Goal: Task Accomplishment & Management: Use online tool/utility

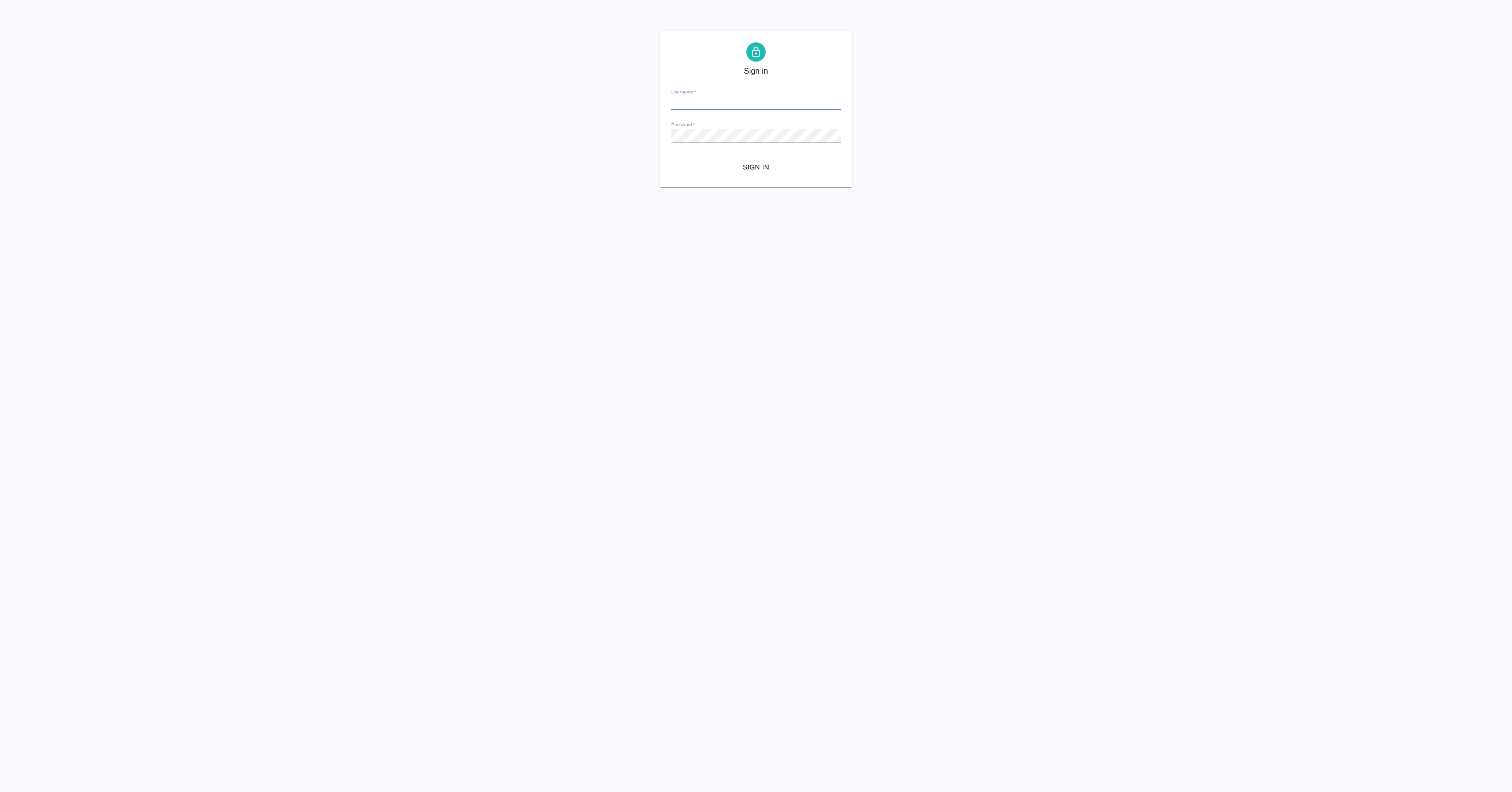
type input "[EMAIL_ADDRESS][DOMAIN_NAME]"
click at [694, 169] on span "Sign in" at bounding box center [756, 167] width 154 height 12
click at [757, 165] on span "Sign in" at bounding box center [756, 167] width 154 height 12
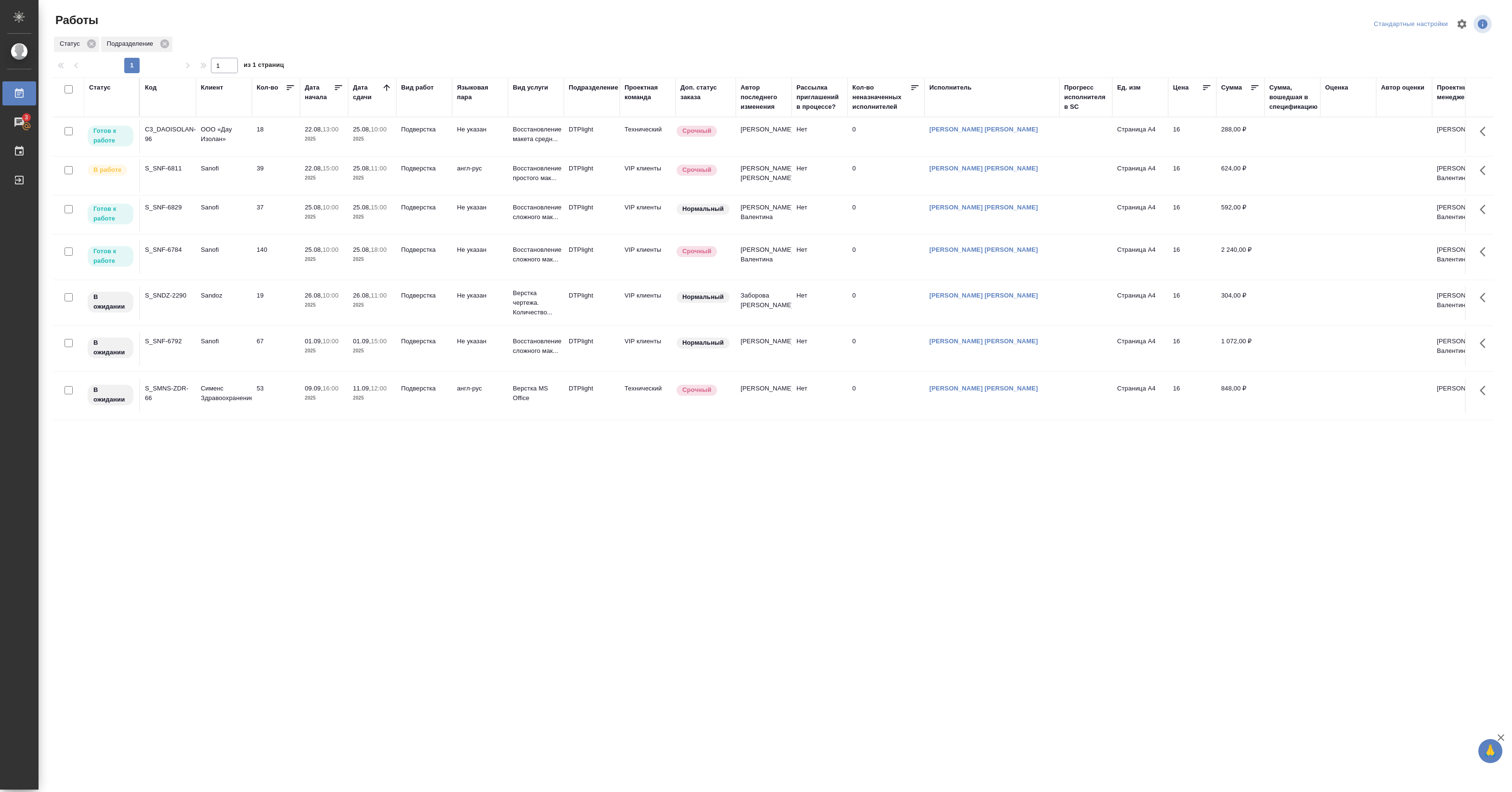
click at [168, 128] on div "C3_DAOISOLAN-96" at bounding box center [168, 134] width 46 height 19
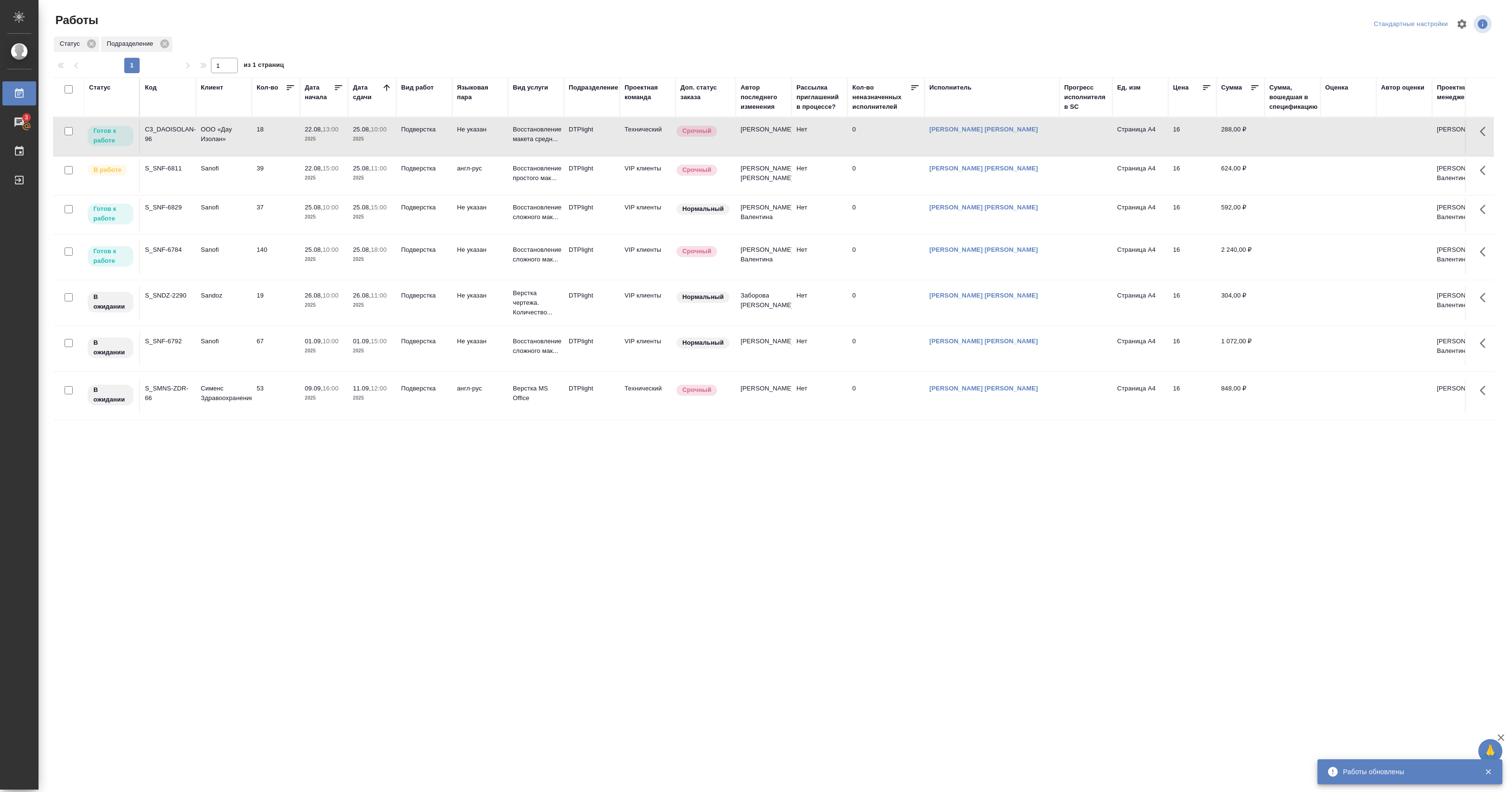
click at [258, 213] on td "37" at bounding box center [276, 214] width 48 height 33
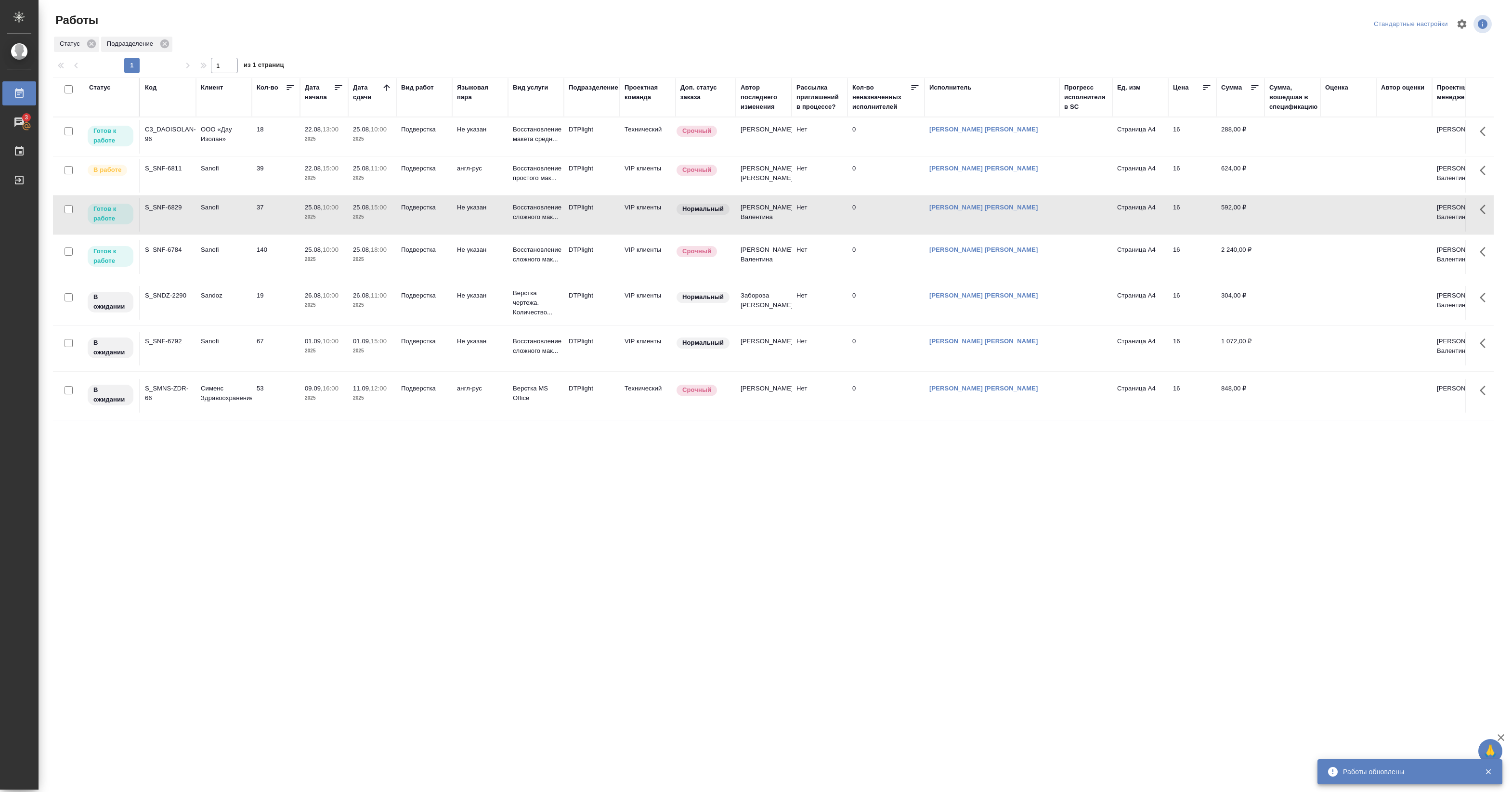
click at [258, 213] on td "37" at bounding box center [276, 214] width 48 height 33
click at [239, 258] on td "Sanofi" at bounding box center [224, 256] width 56 height 33
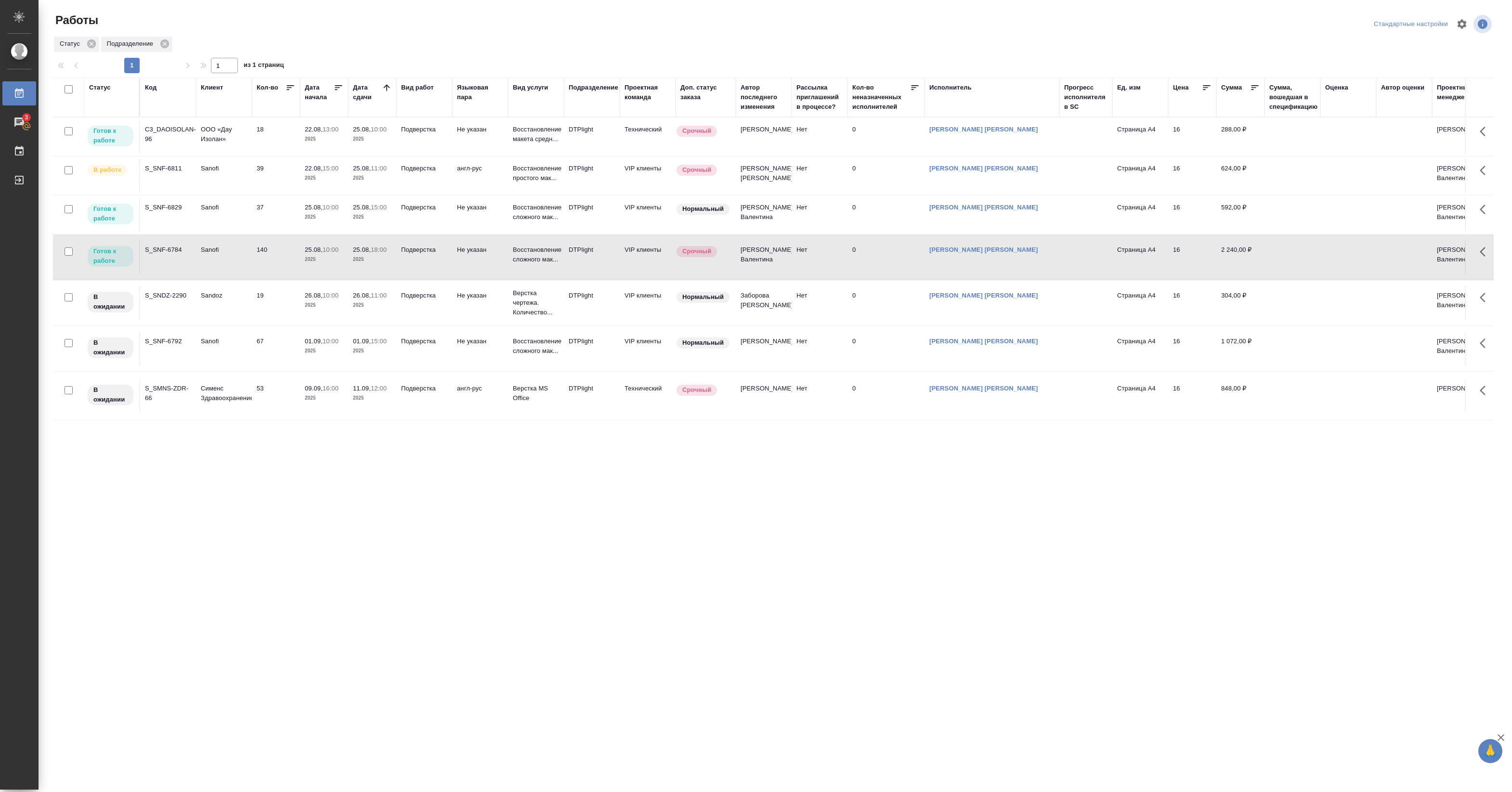
click at [239, 258] on td "Sanofi" at bounding box center [224, 256] width 56 height 33
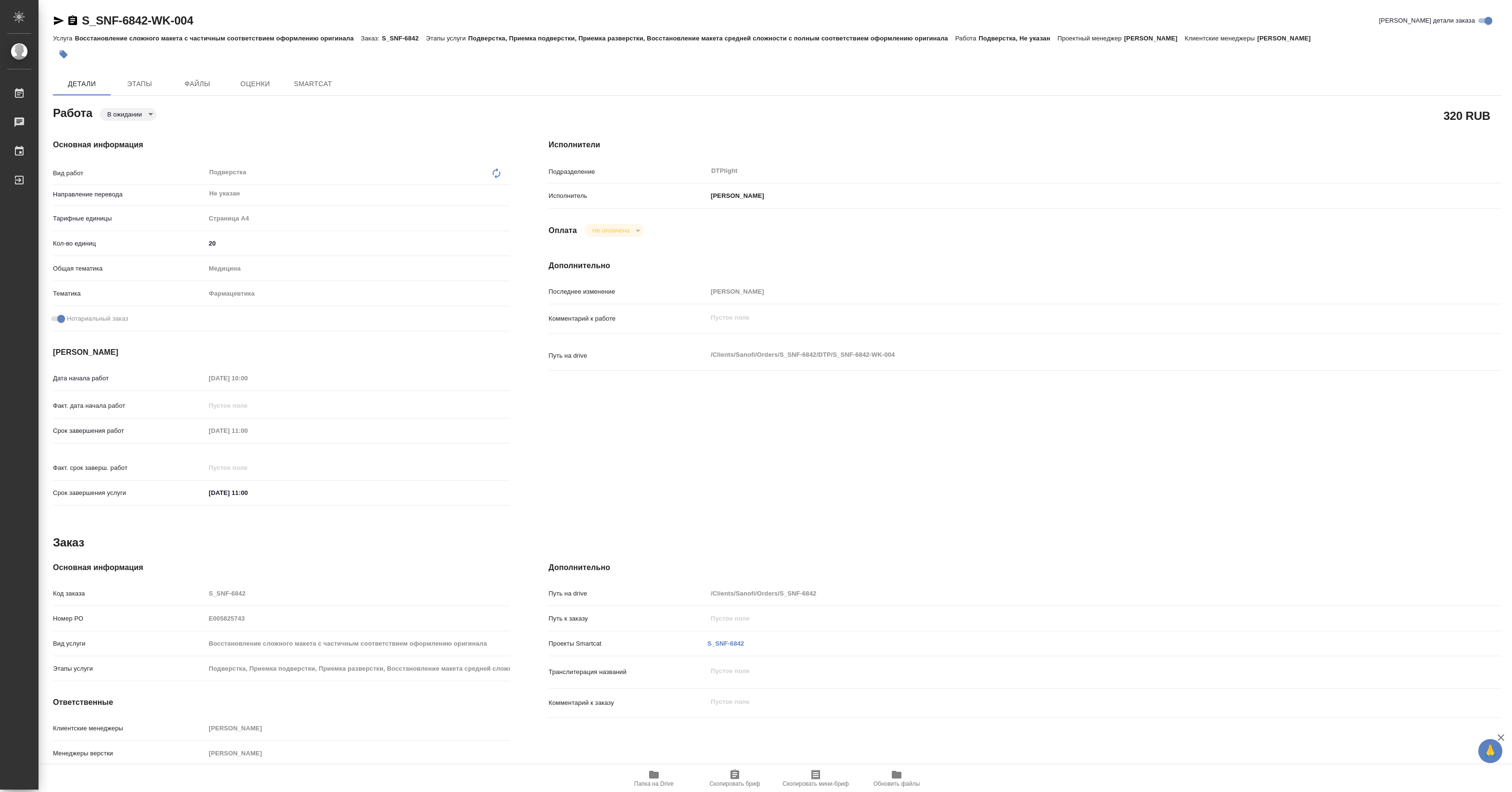
type textarea "x"
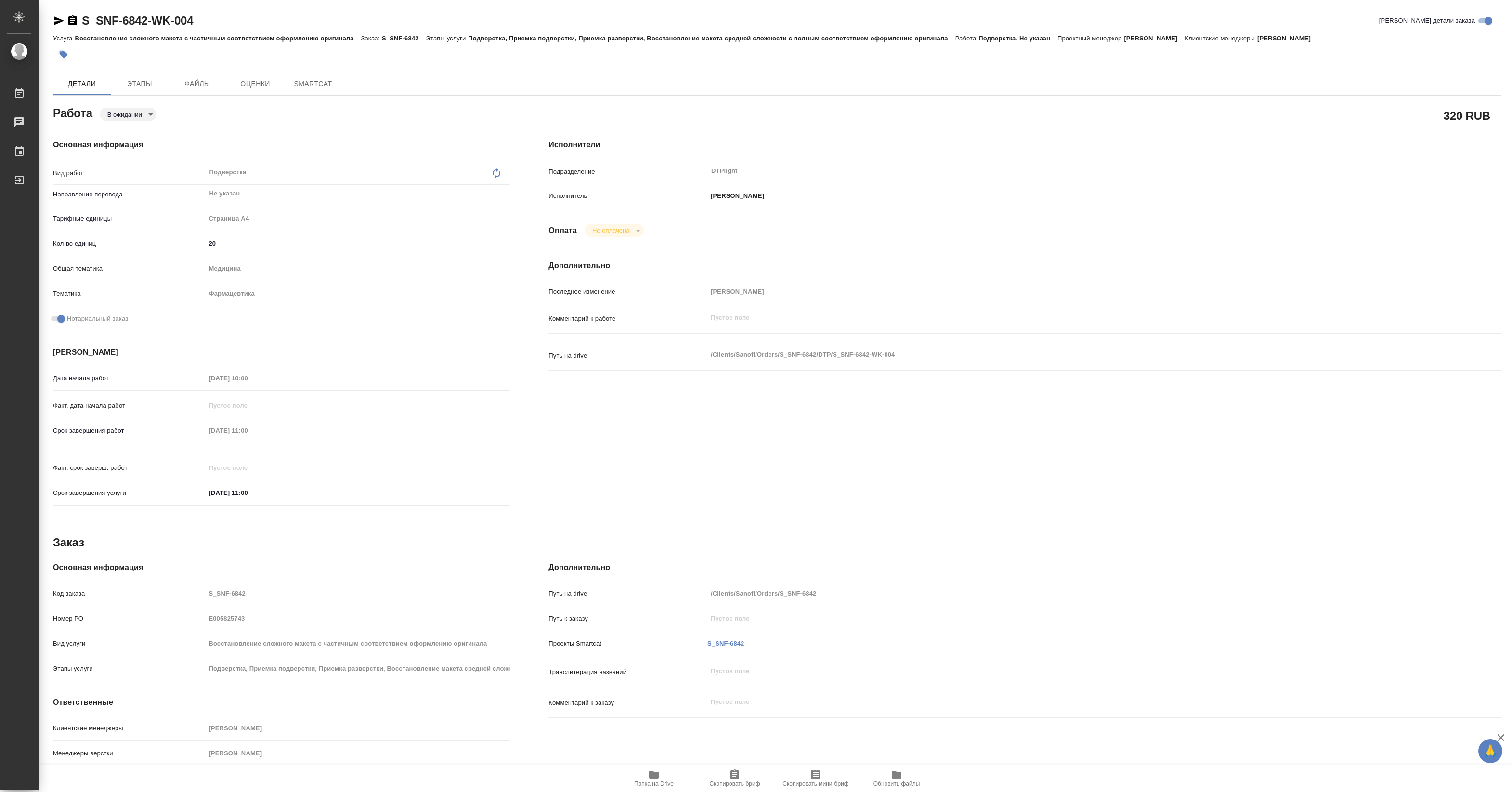
type textarea "x"
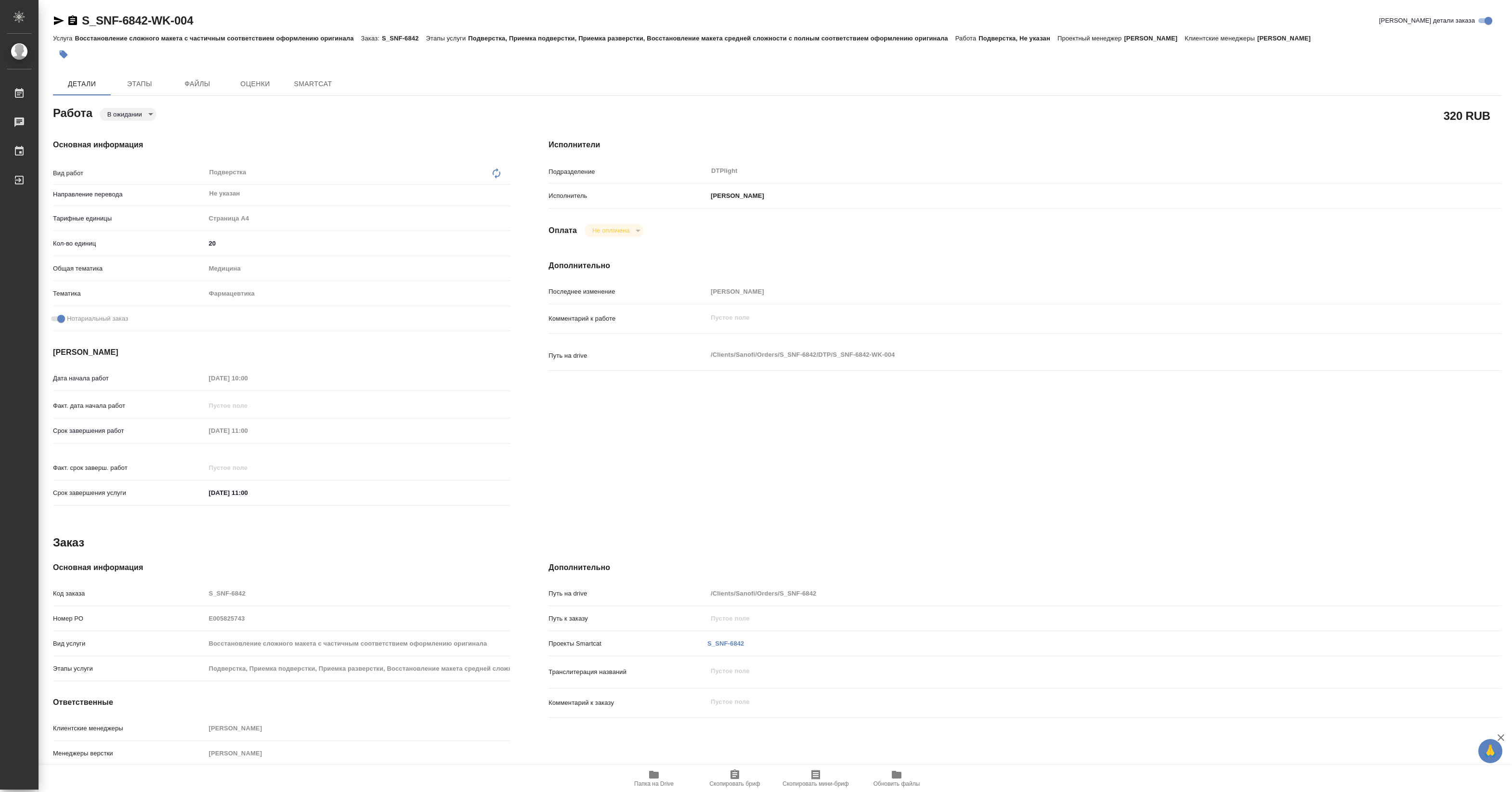
type textarea "x"
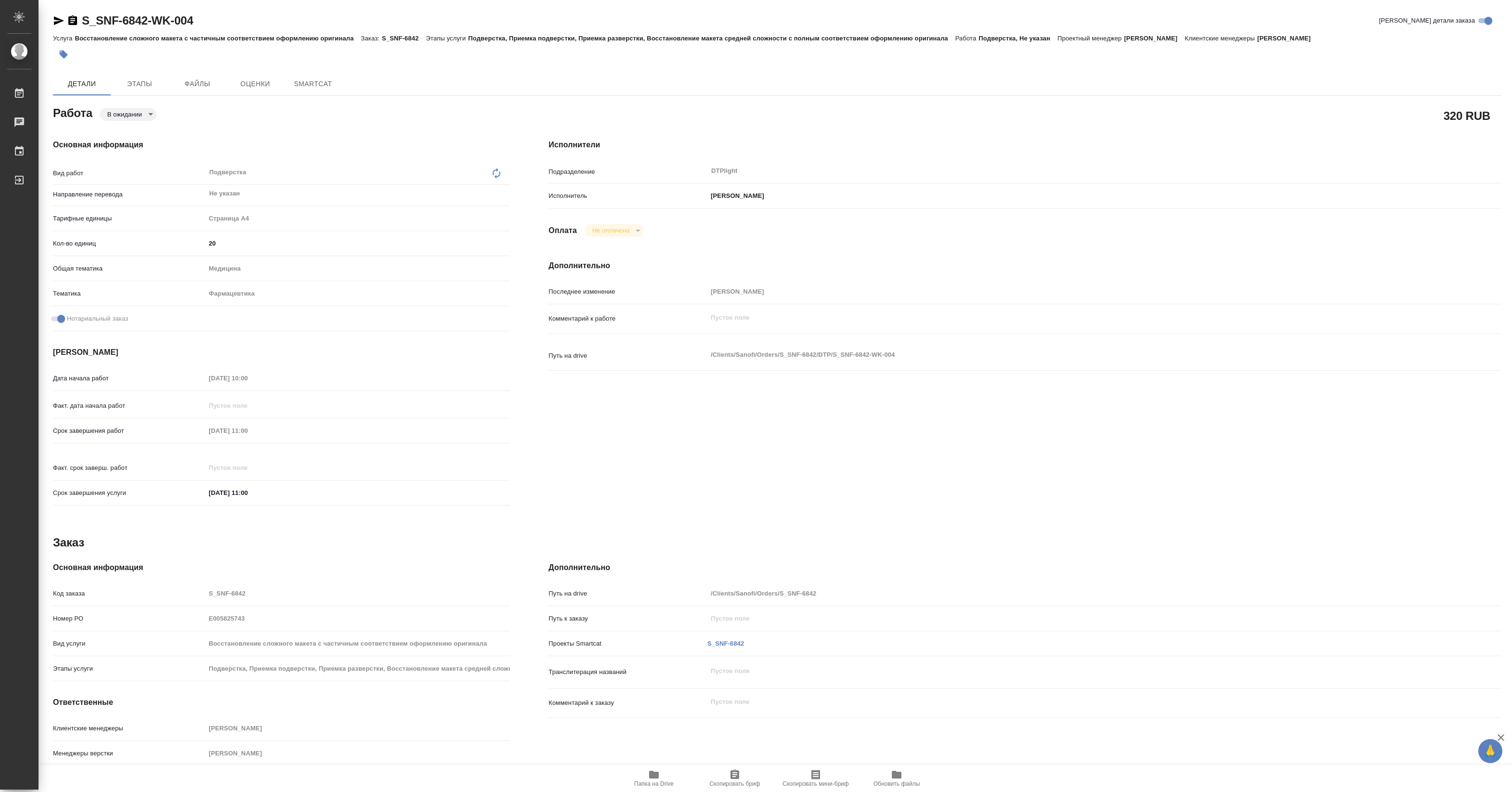
type textarea "x"
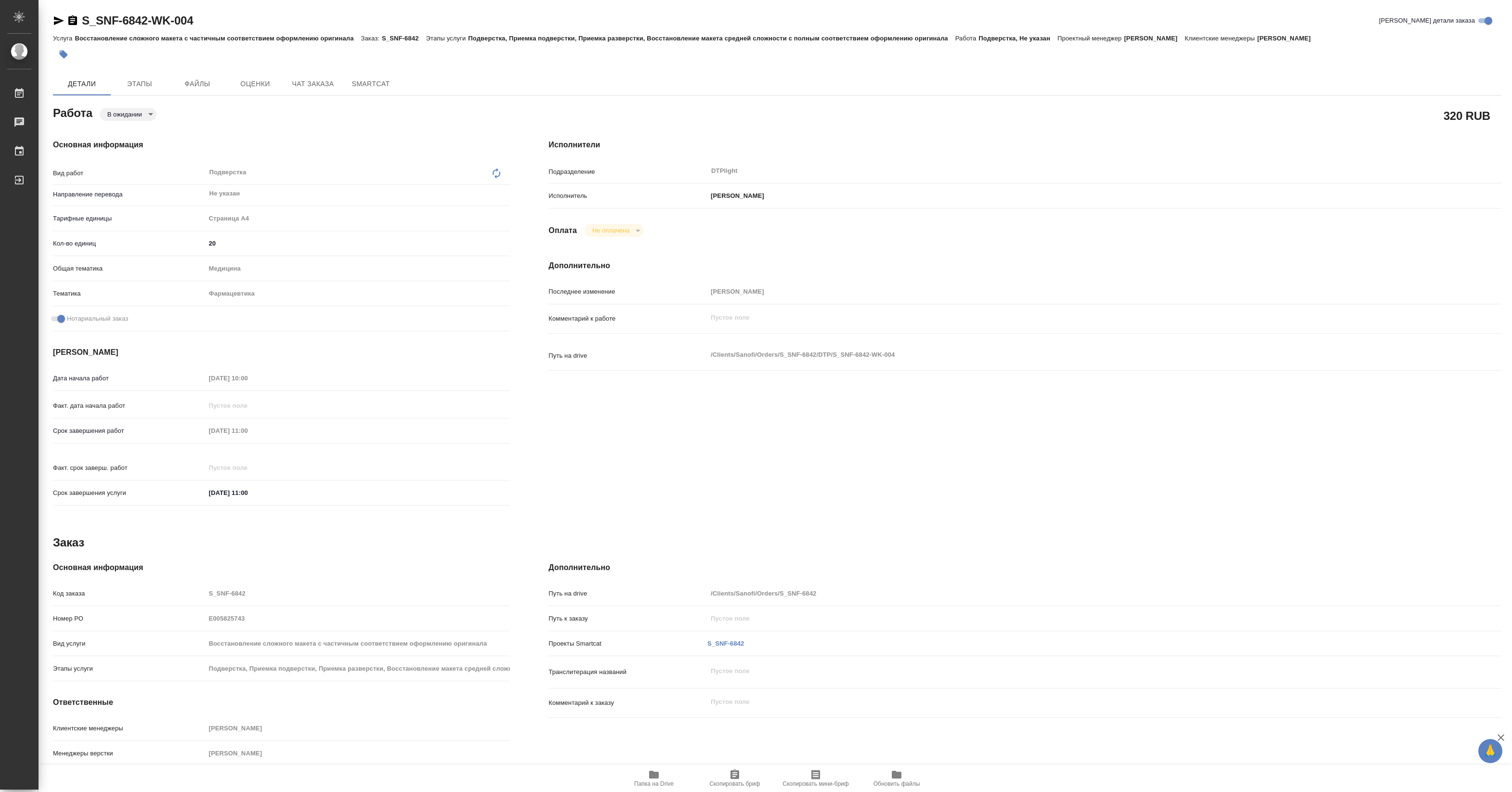
type textarea "x"
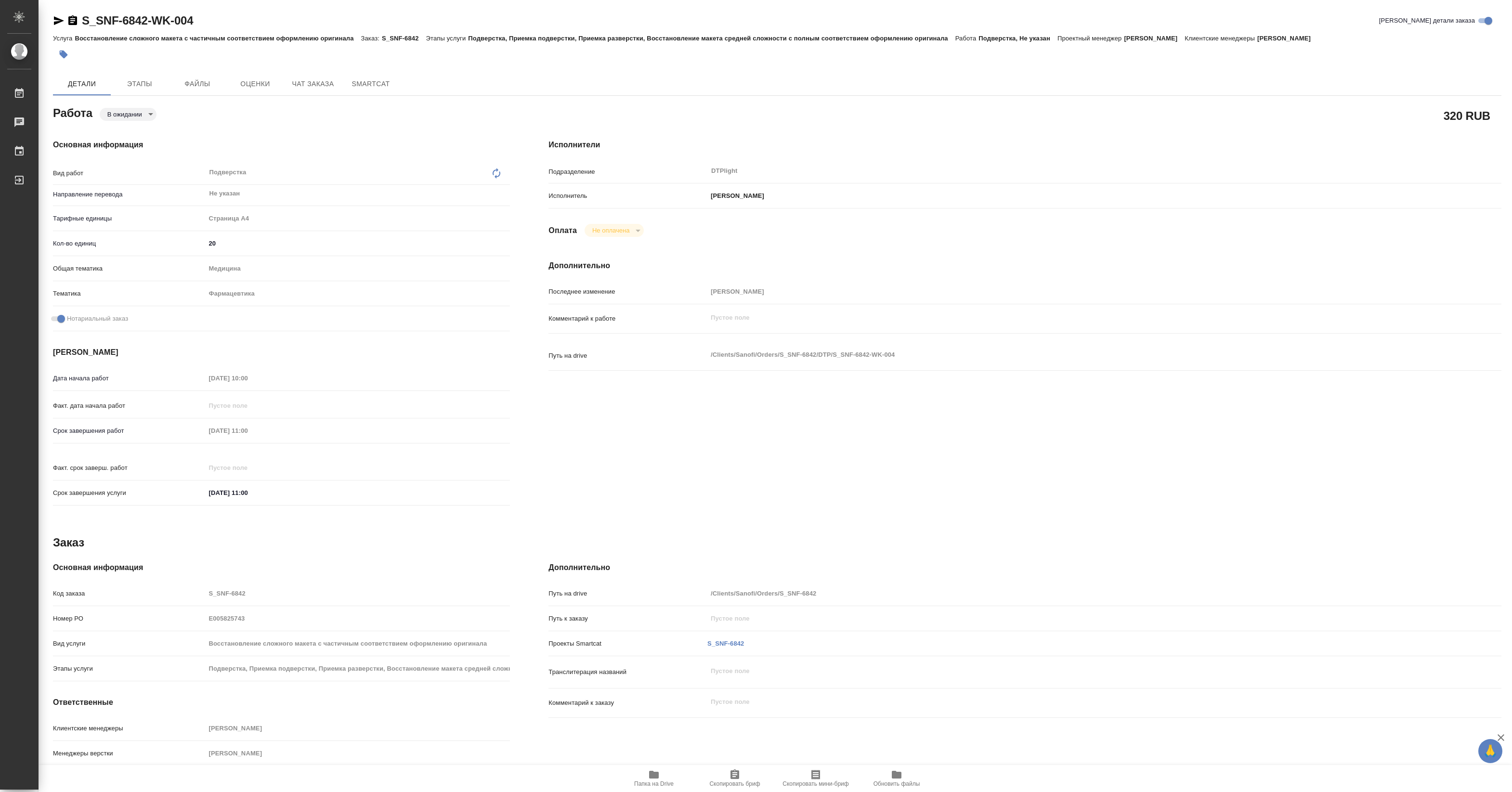
type textarea "x"
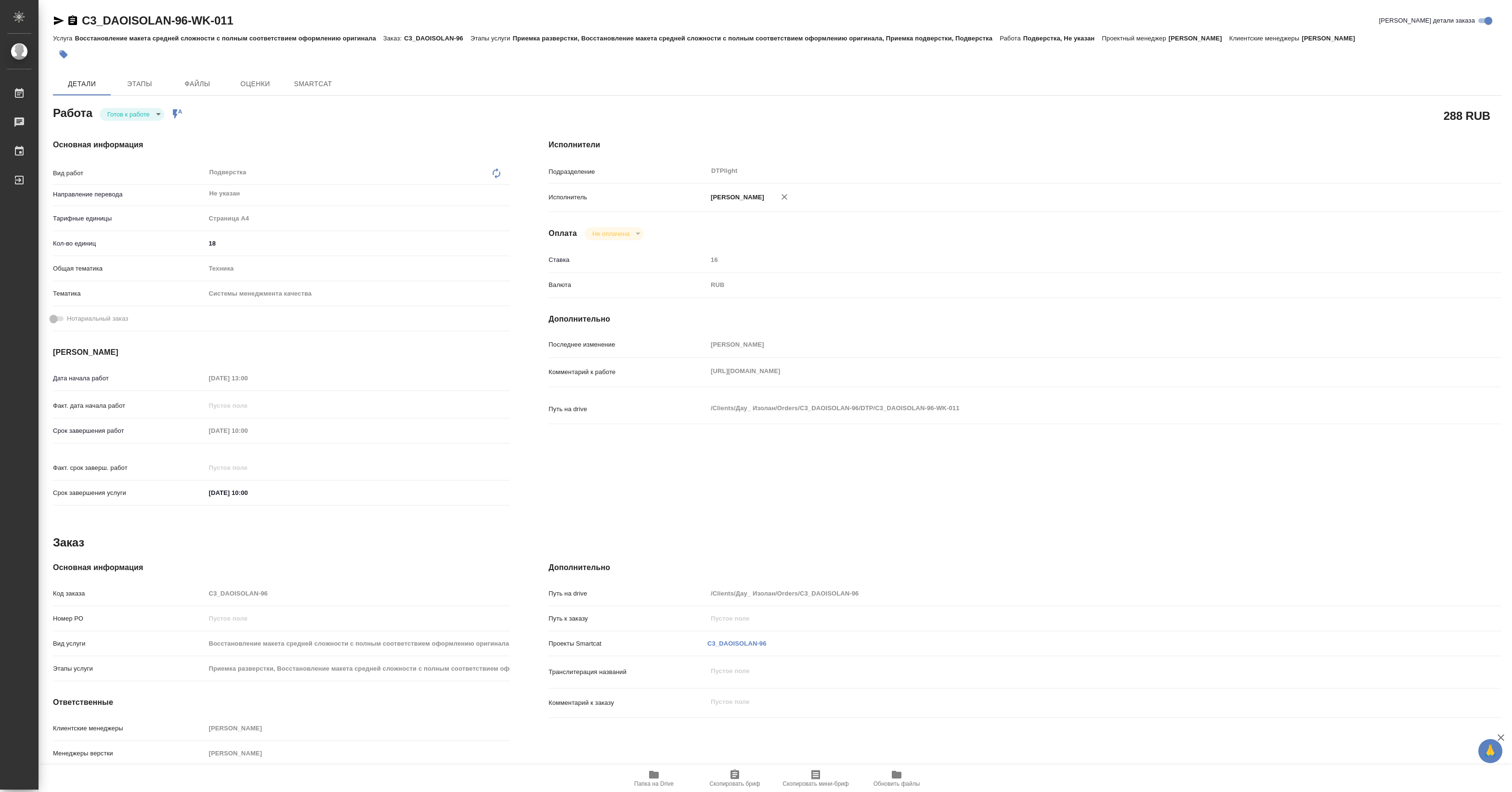
type textarea "x"
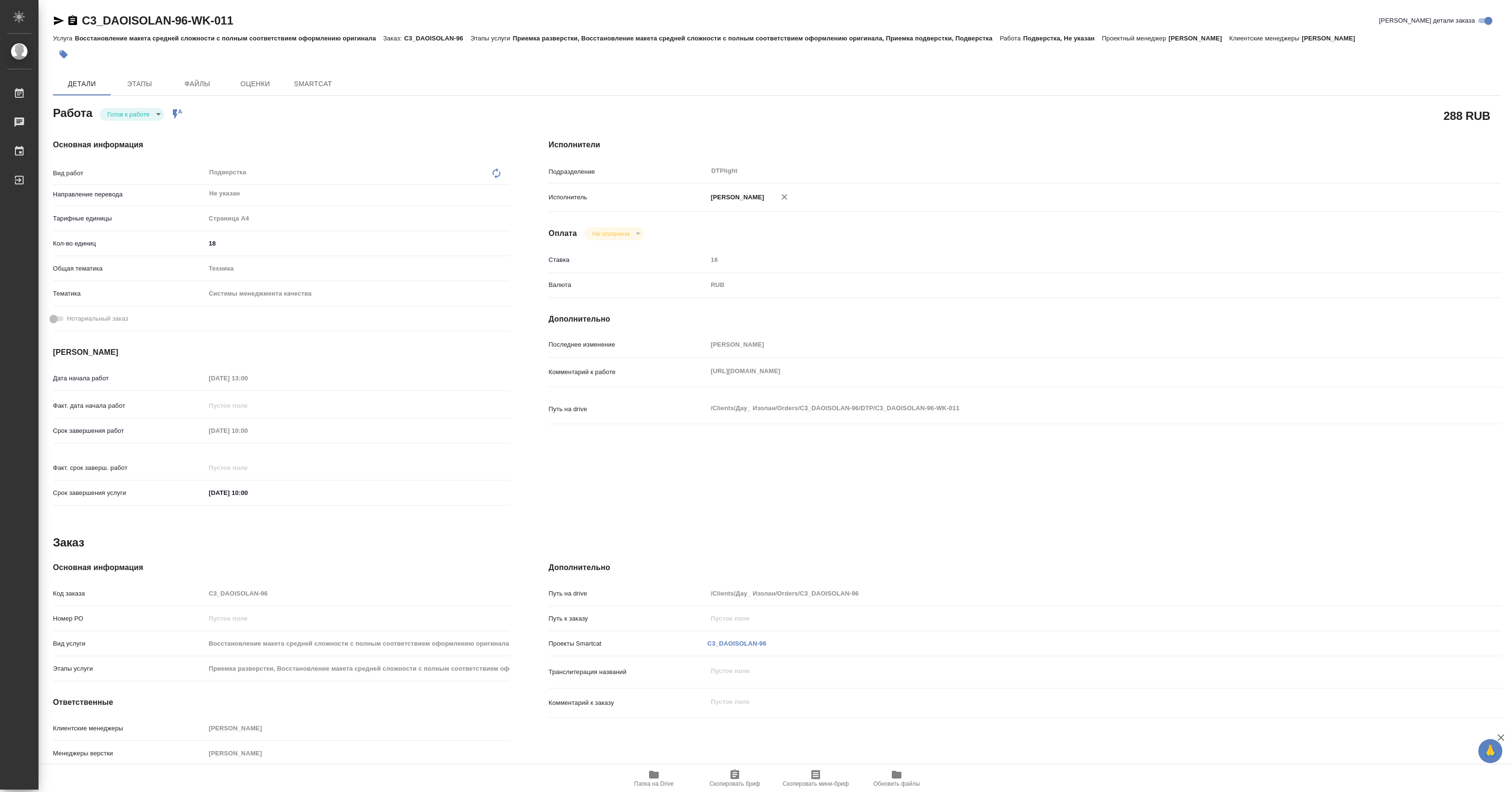
type textarea "x"
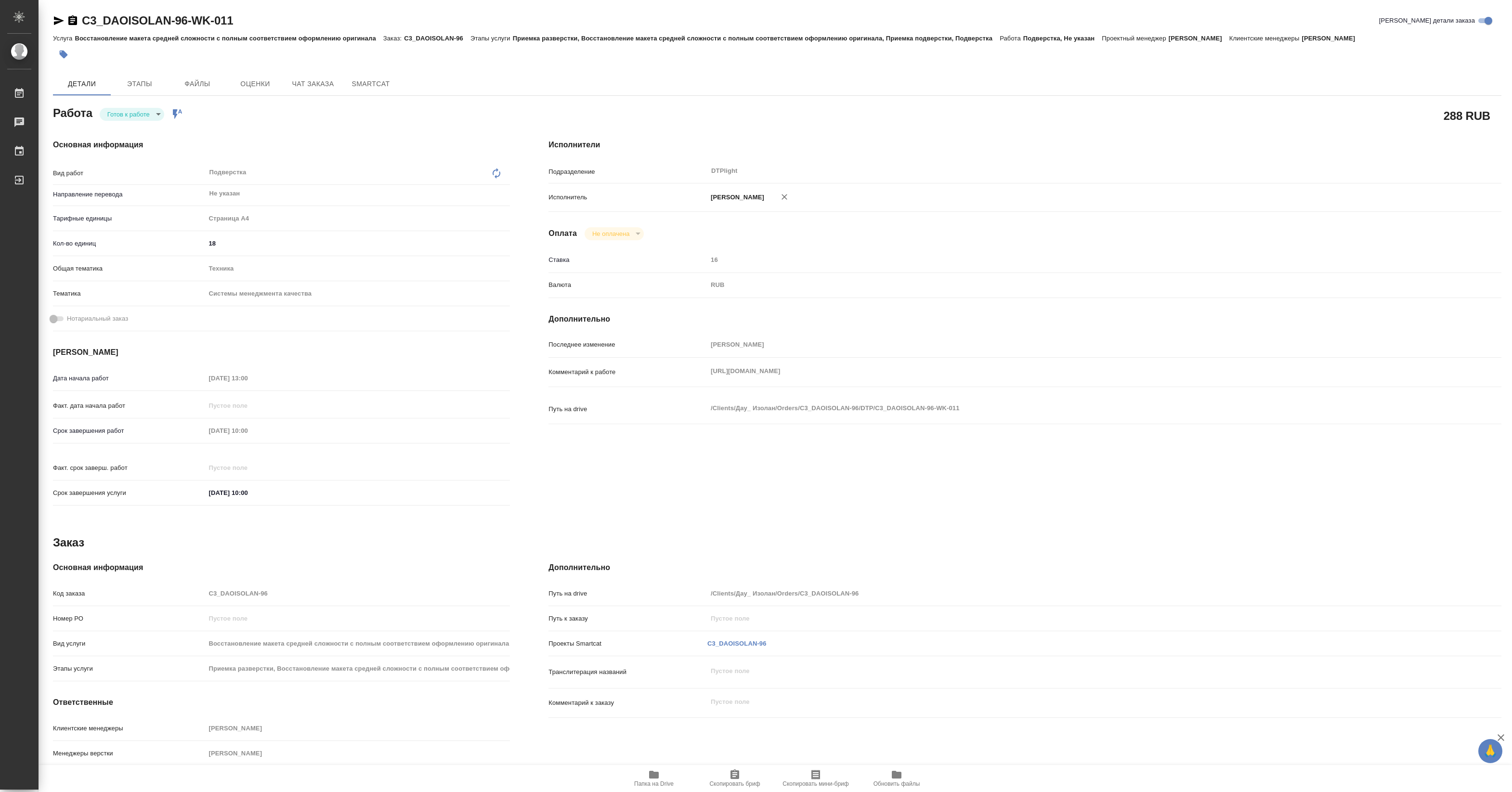
click at [152, 110] on body "🙏 .cls-1 fill:#fff; AWATERA Pankina Anna Работы Чаты График Выйти C3_DAOISOLAN-…" at bounding box center [756, 396] width 1512 height 792
click at [138, 111] on button "В работе" at bounding box center [123, 114] width 32 height 11
type textarea "x"
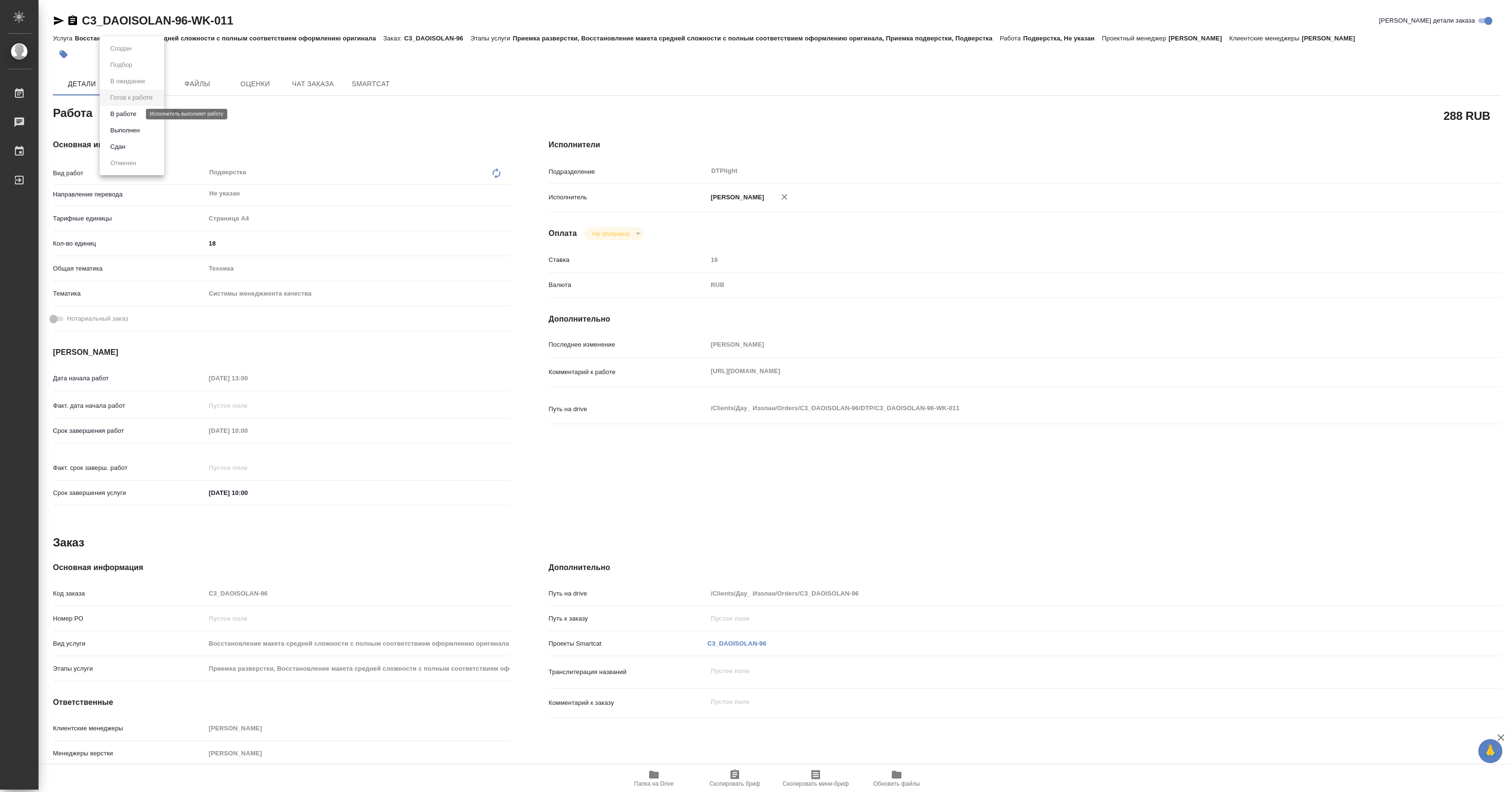
type textarea "x"
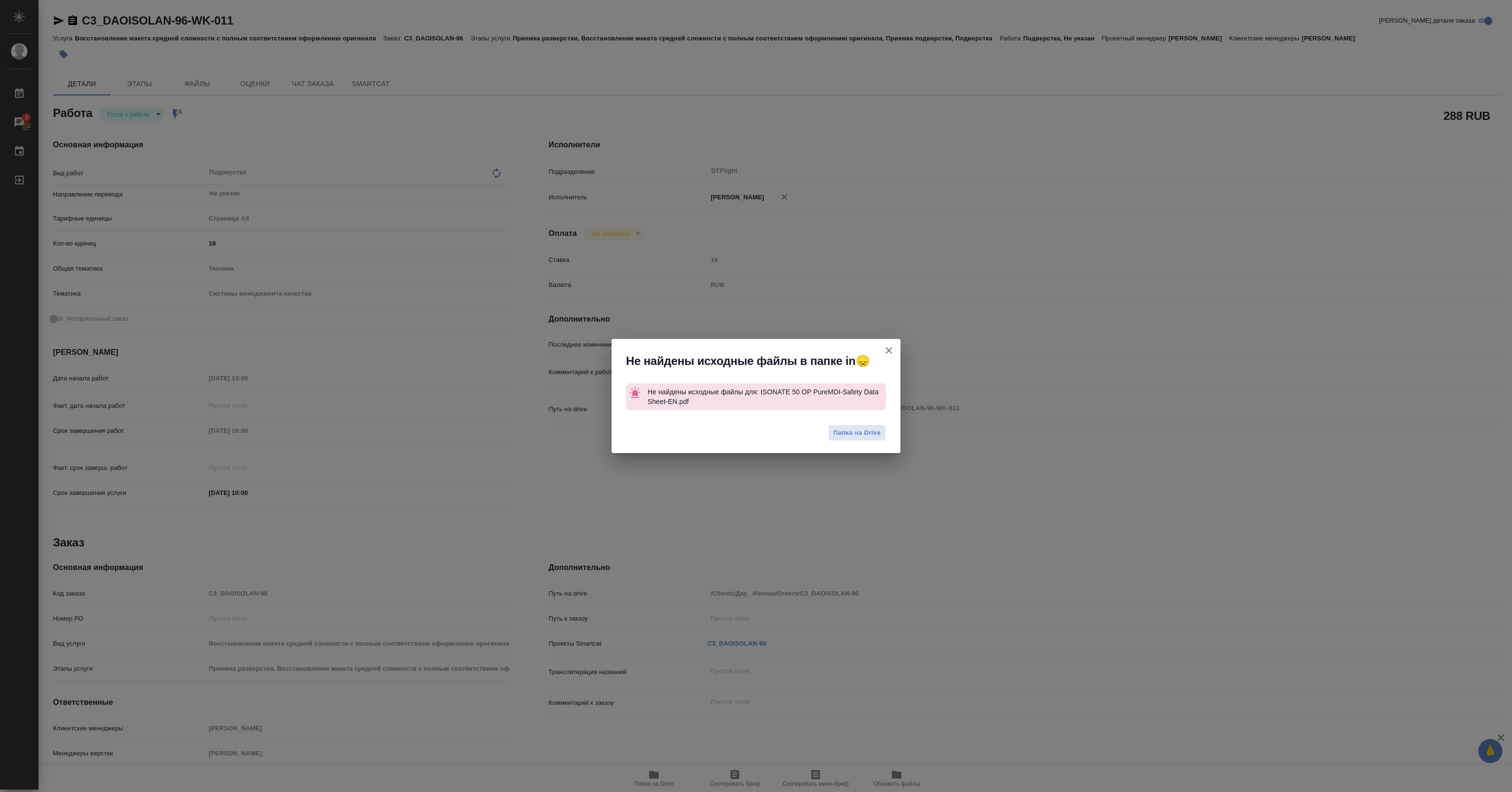
type textarea "x"
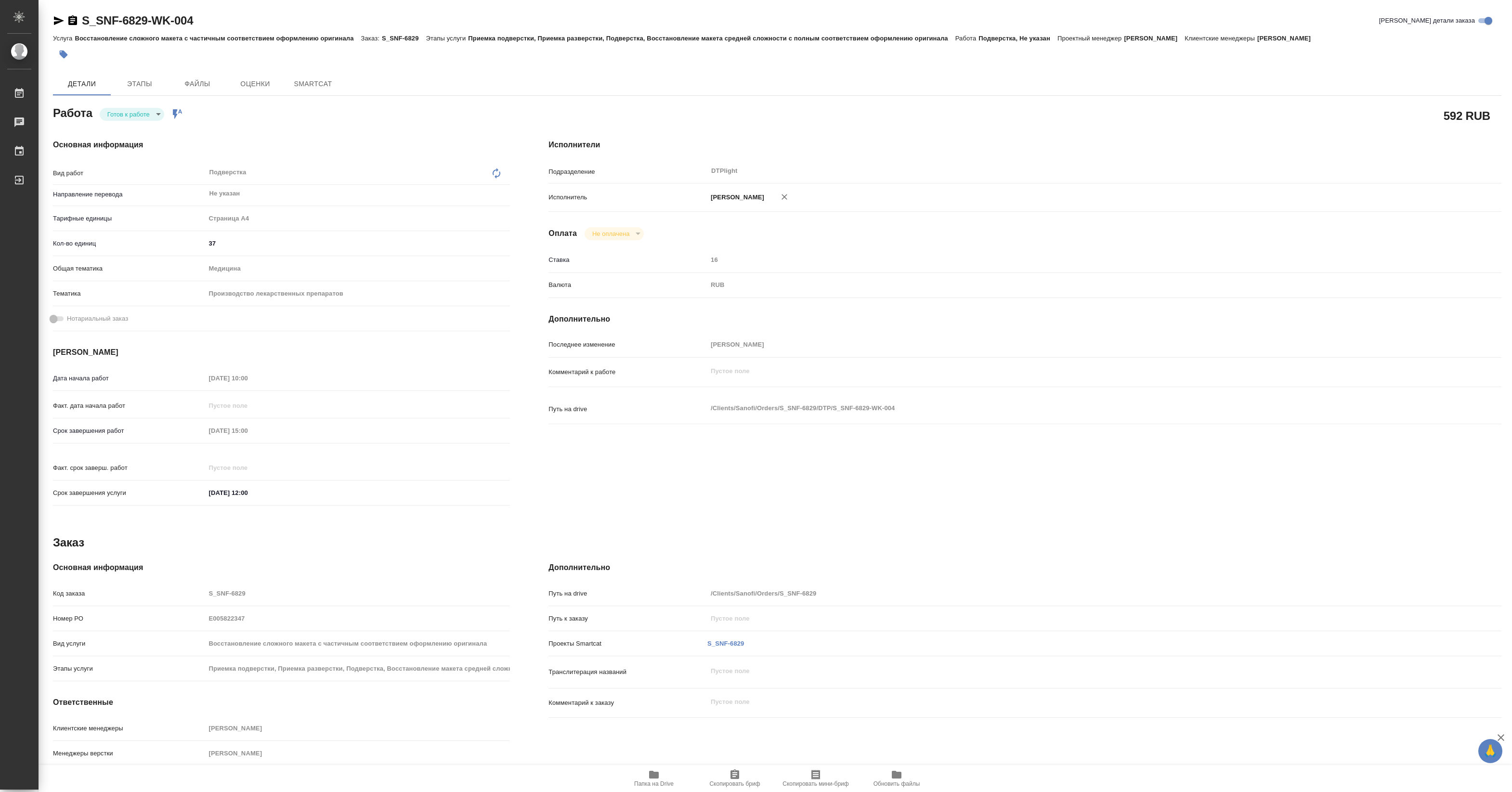
type textarea "x"
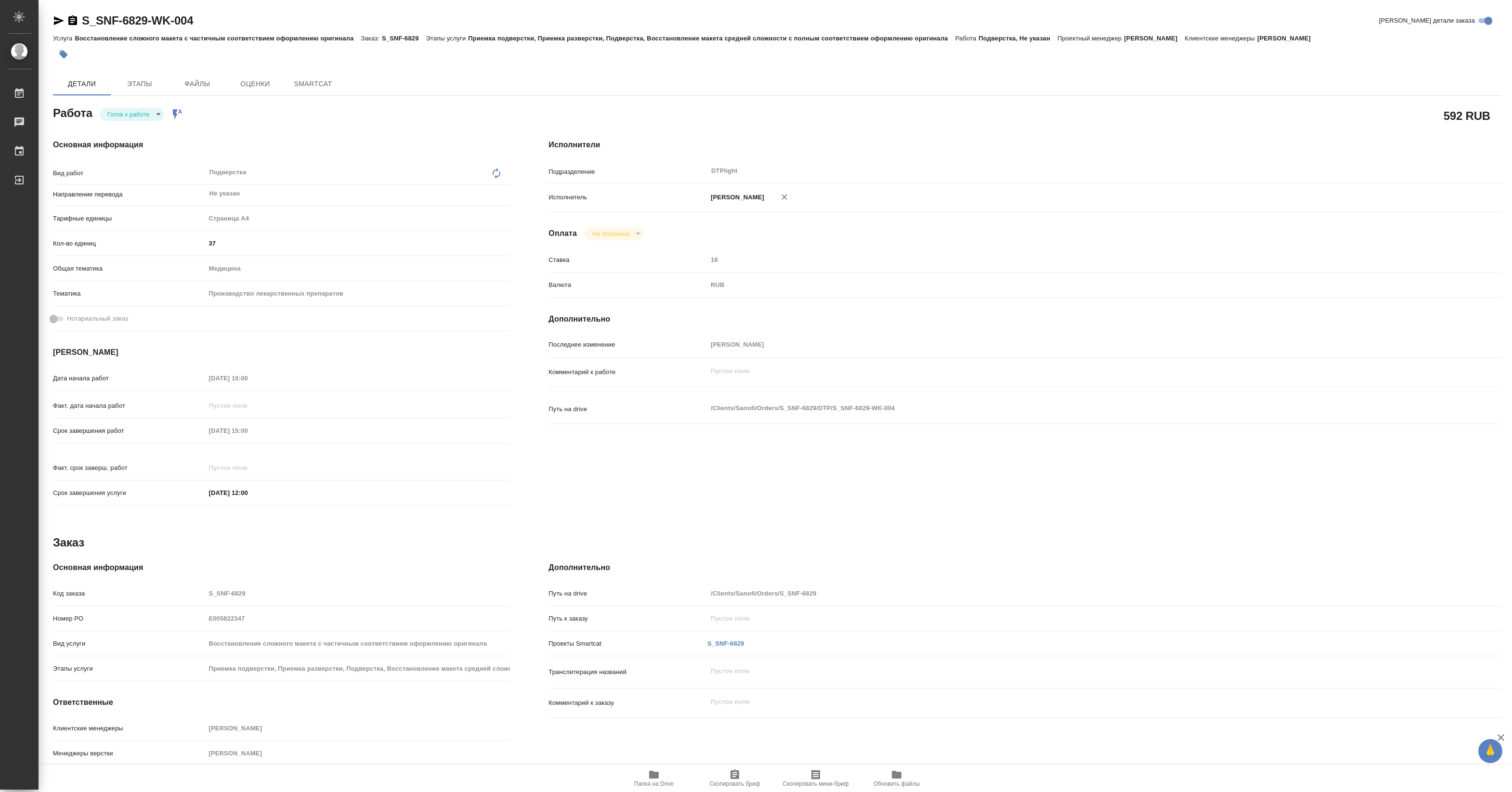
click at [137, 116] on body "🙏 .cls-1 fill:#fff; AWATERA [PERSON_NAME] Работы Чаты График Выйти S_SNF-6829-W…" at bounding box center [756, 396] width 1512 height 792
type textarea "x"
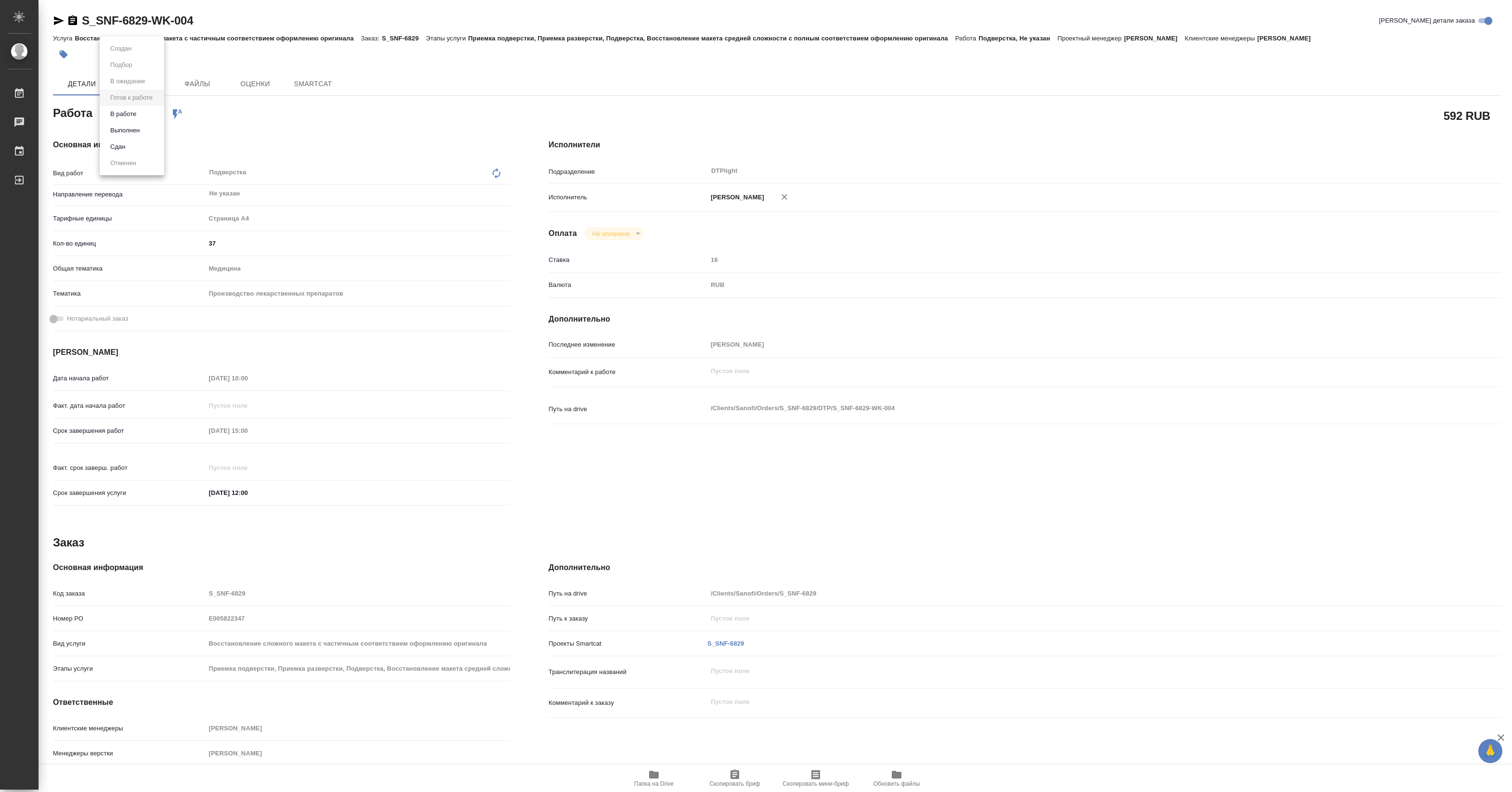
type textarea "x"
click at [129, 116] on button "В работе" at bounding box center [123, 114] width 32 height 11
type textarea "x"
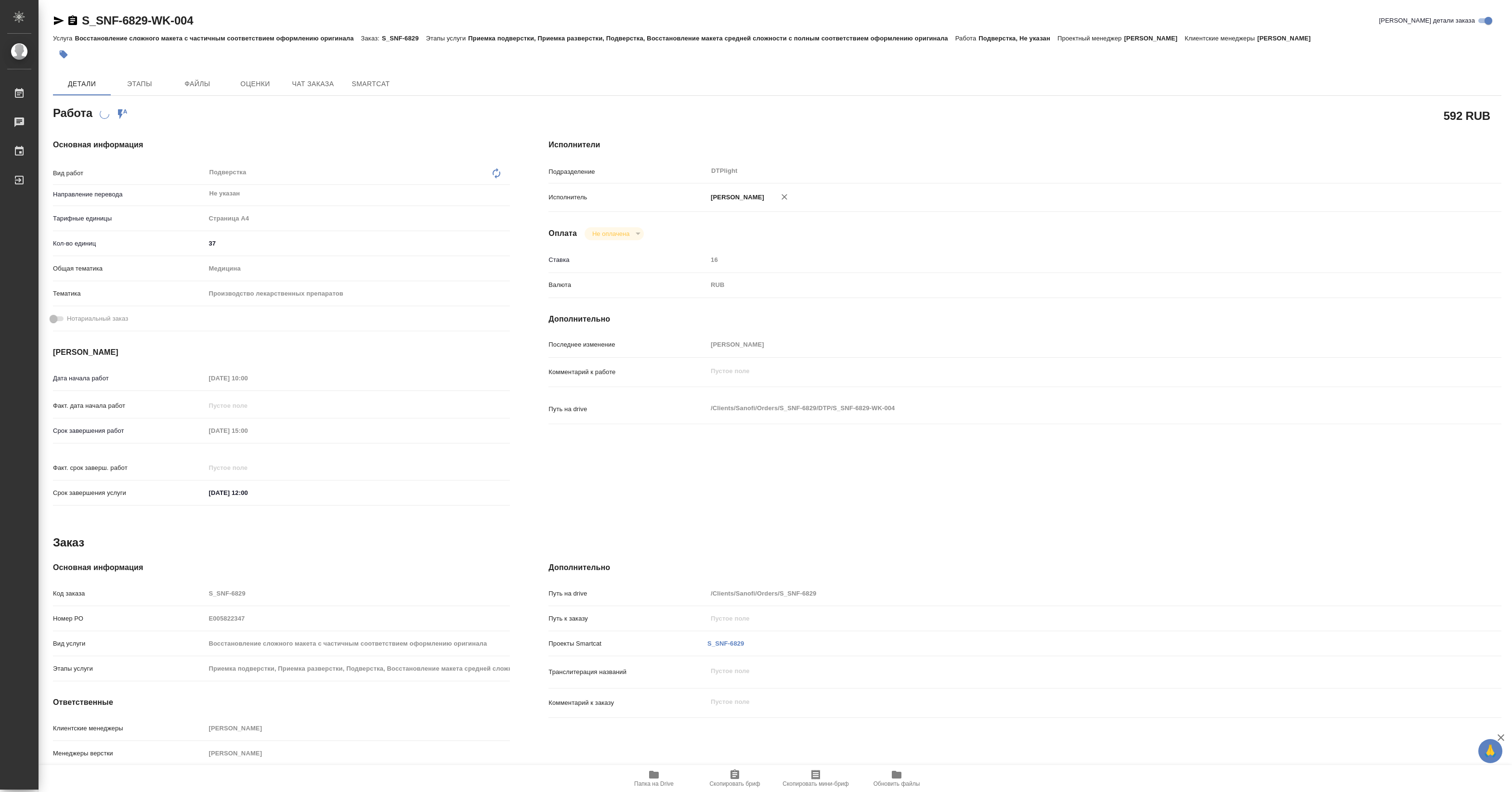
type textarea "x"
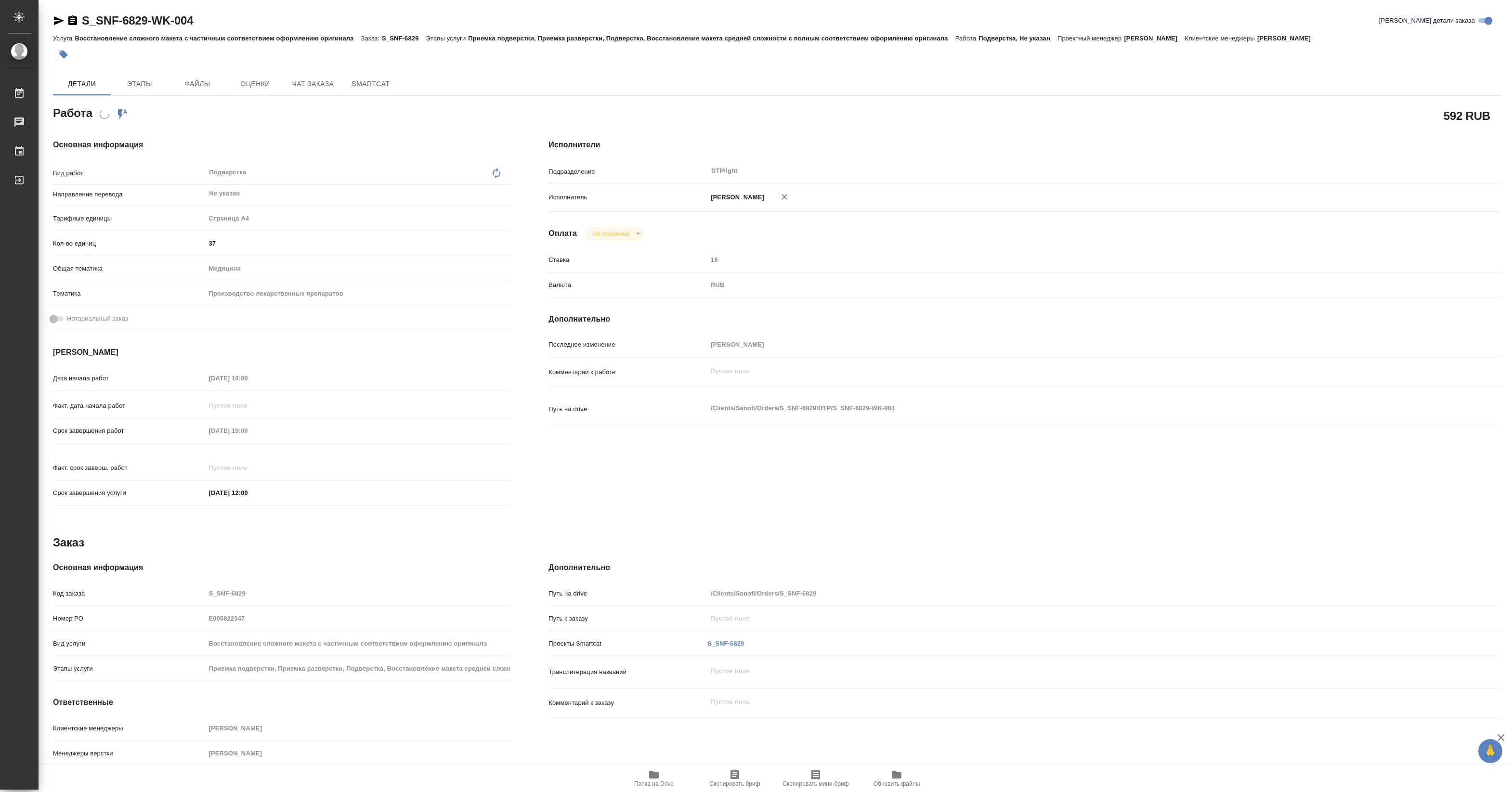
type textarea "x"
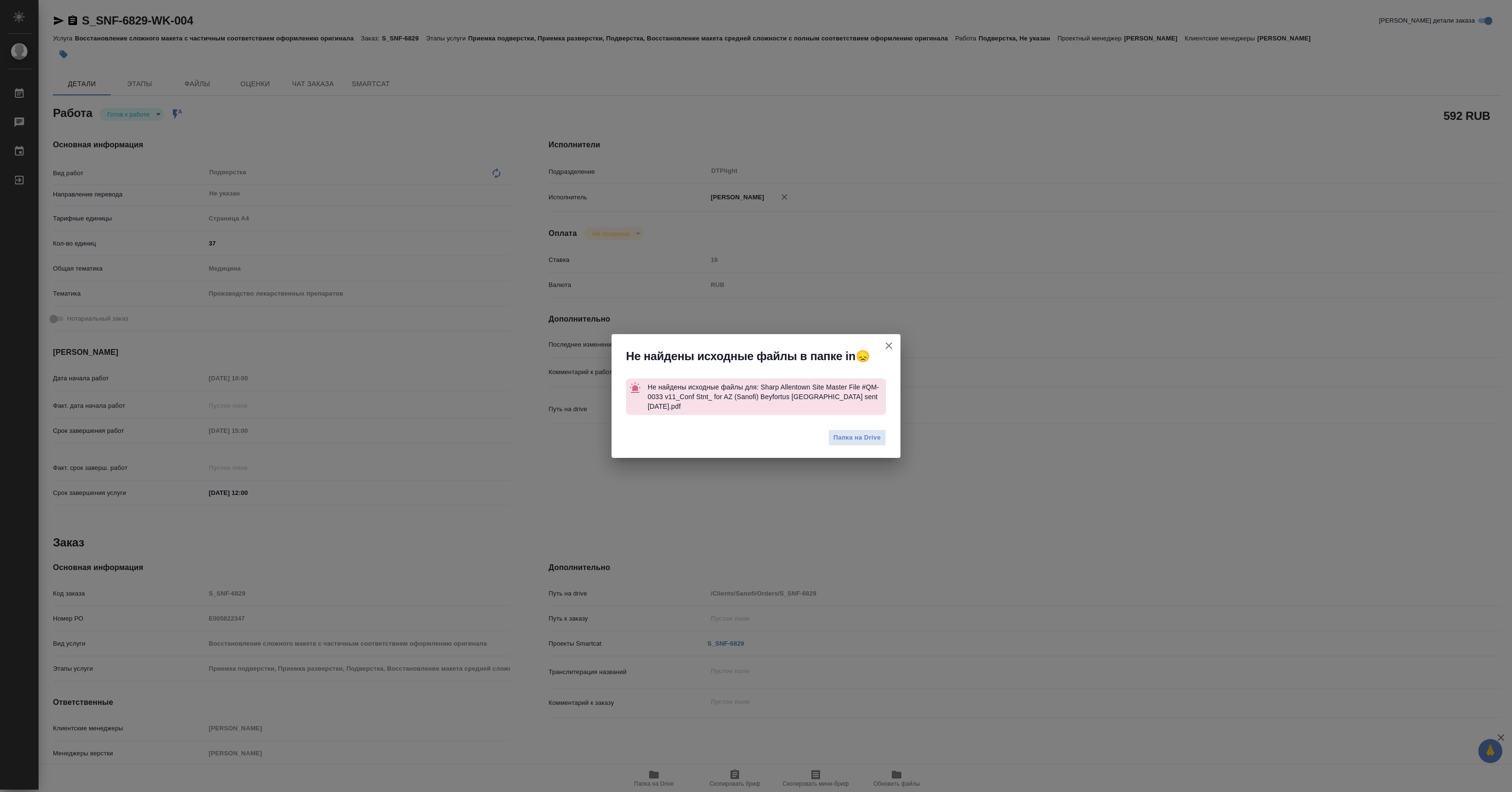
type textarea "x"
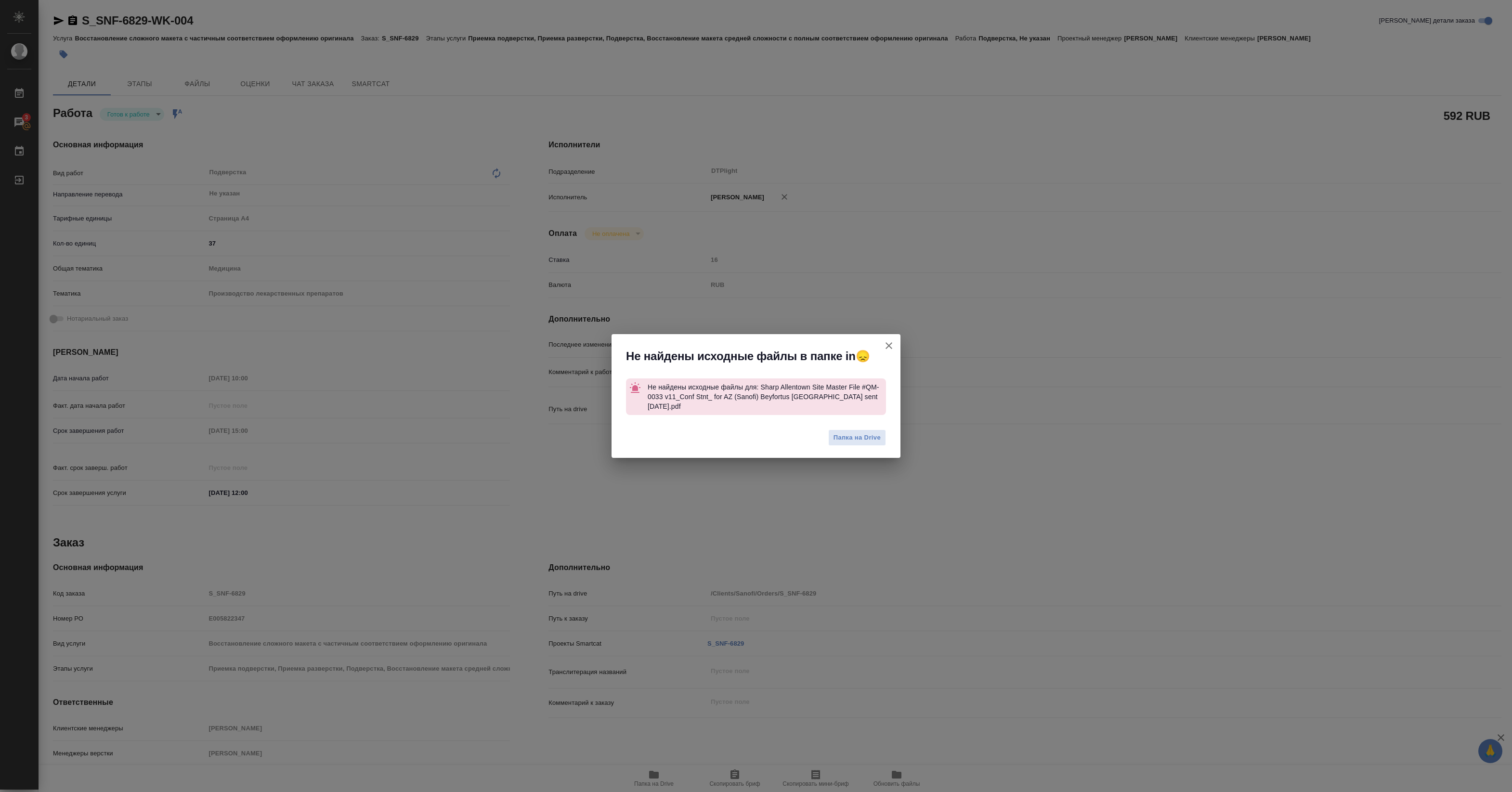
click at [889, 351] on icon "button" at bounding box center [889, 346] width 12 height 12
type textarea "x"
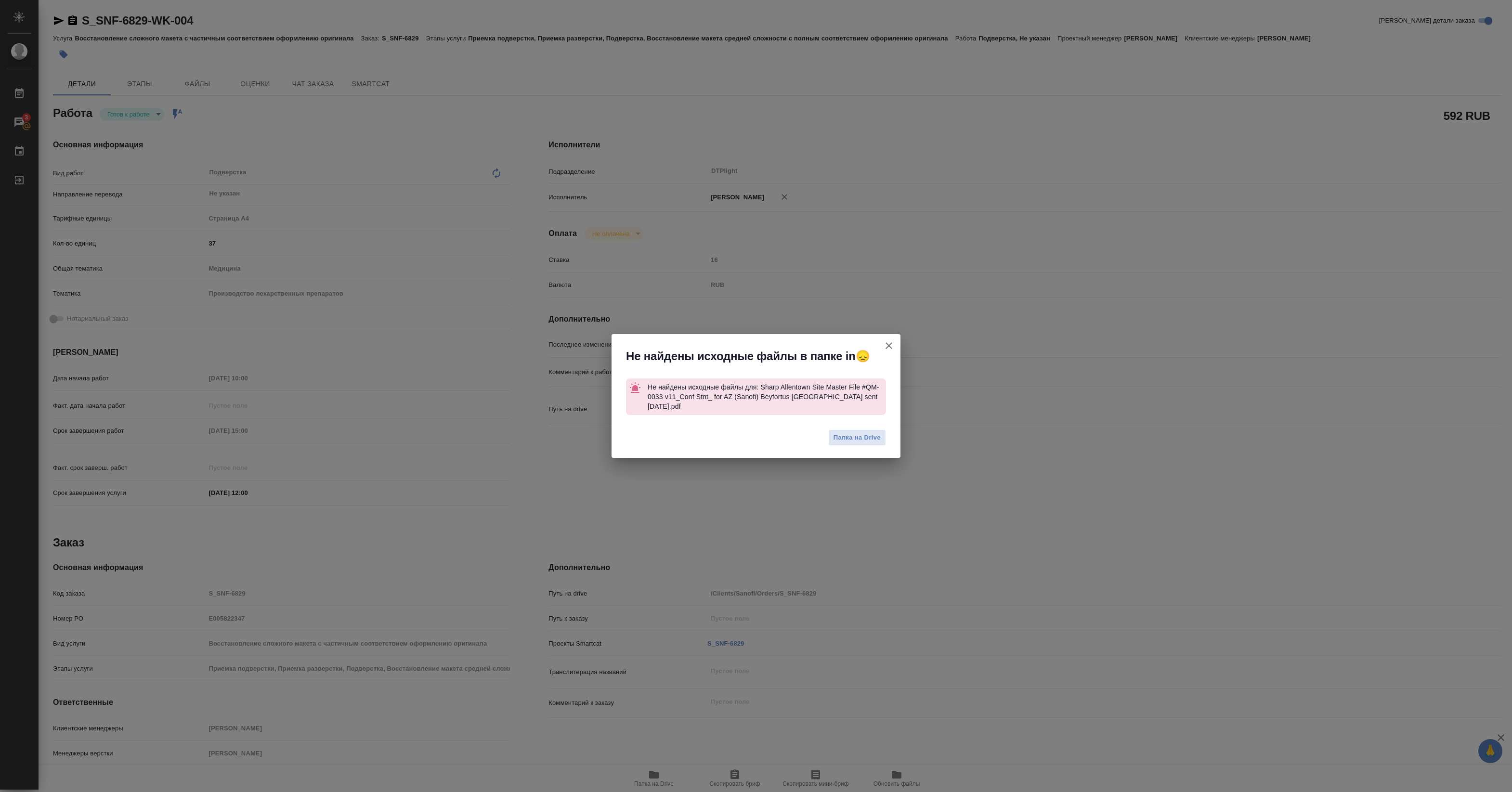
type textarea "x"
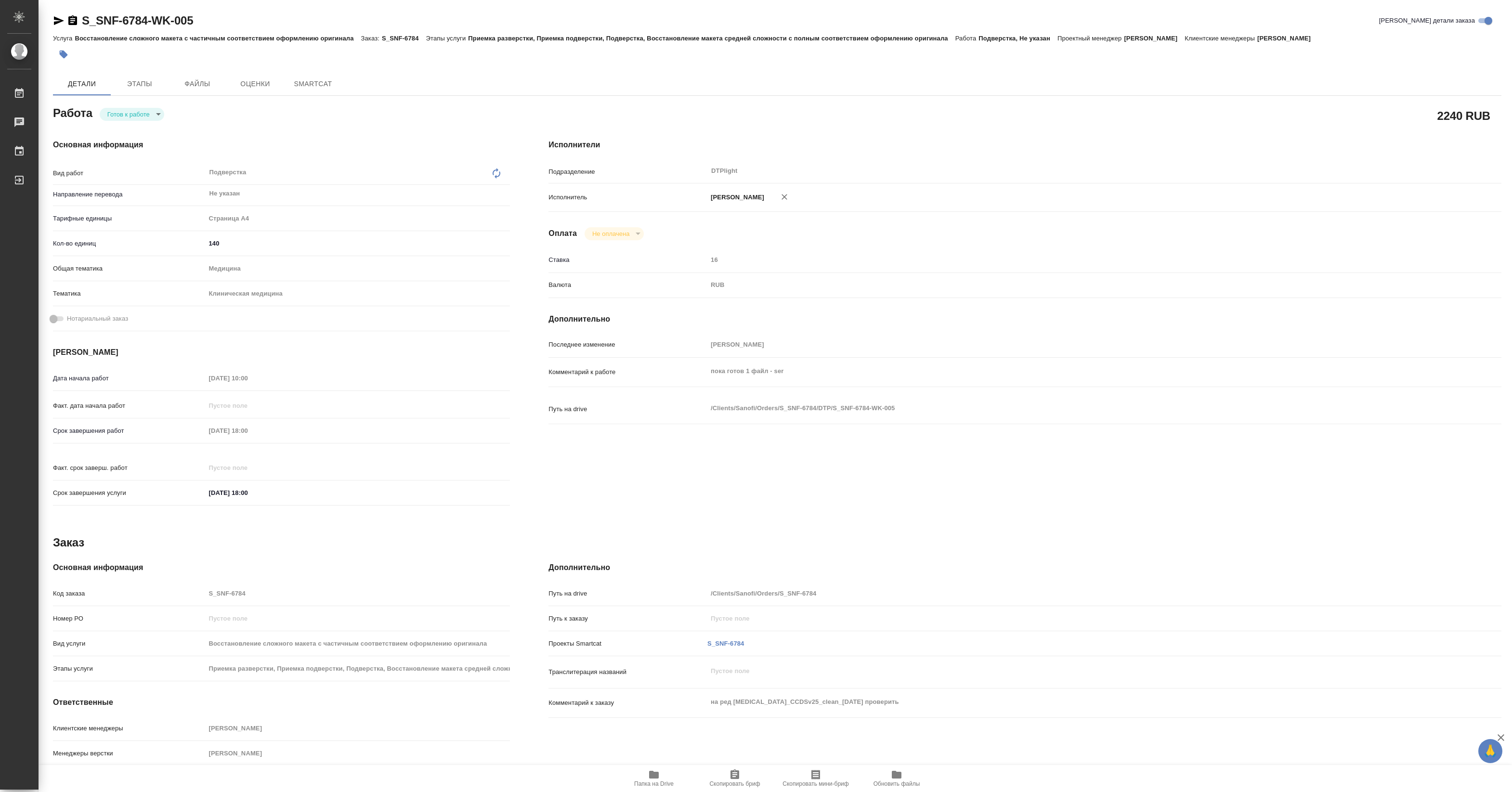
type textarea "x"
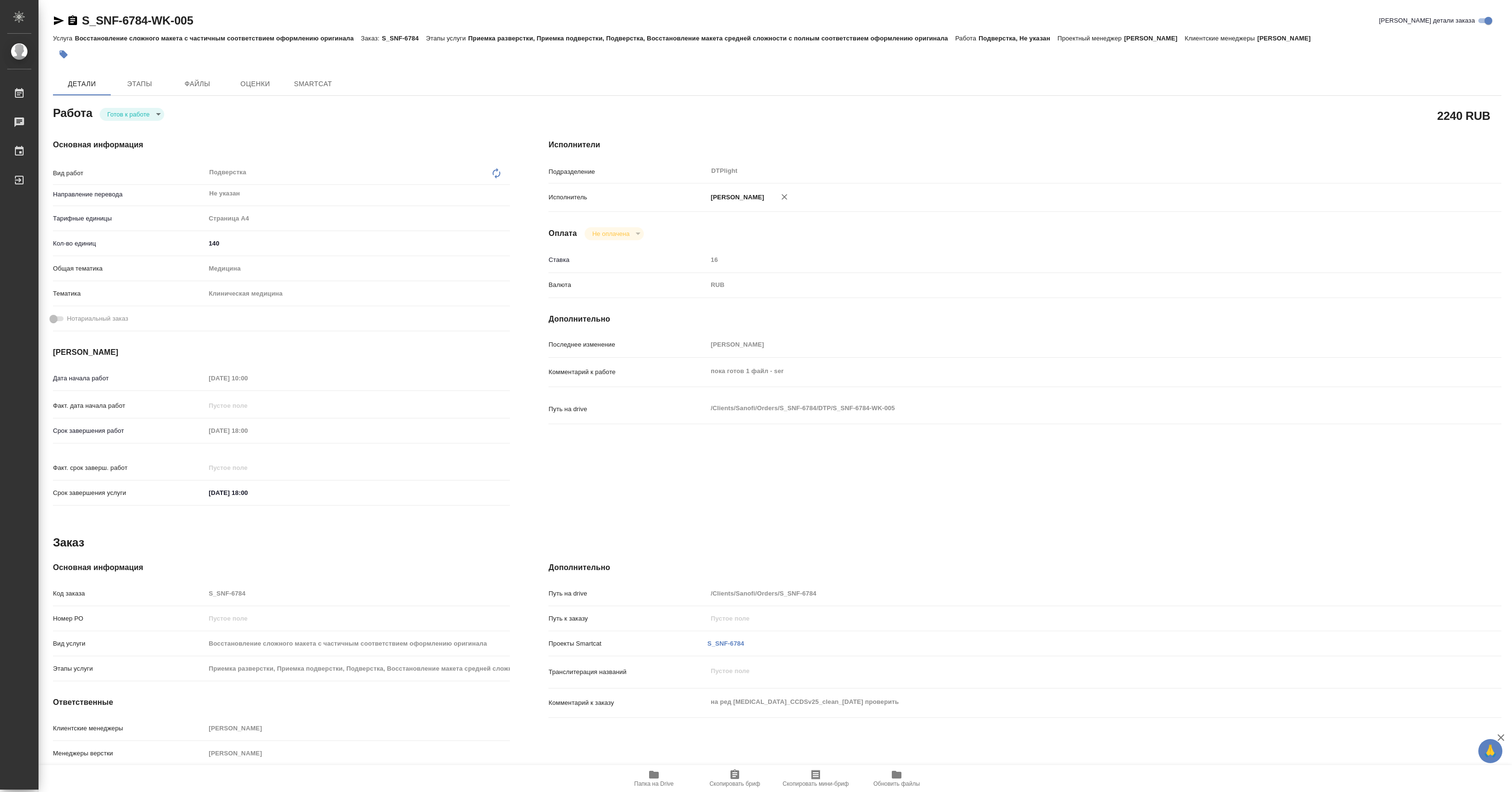
type textarea "x"
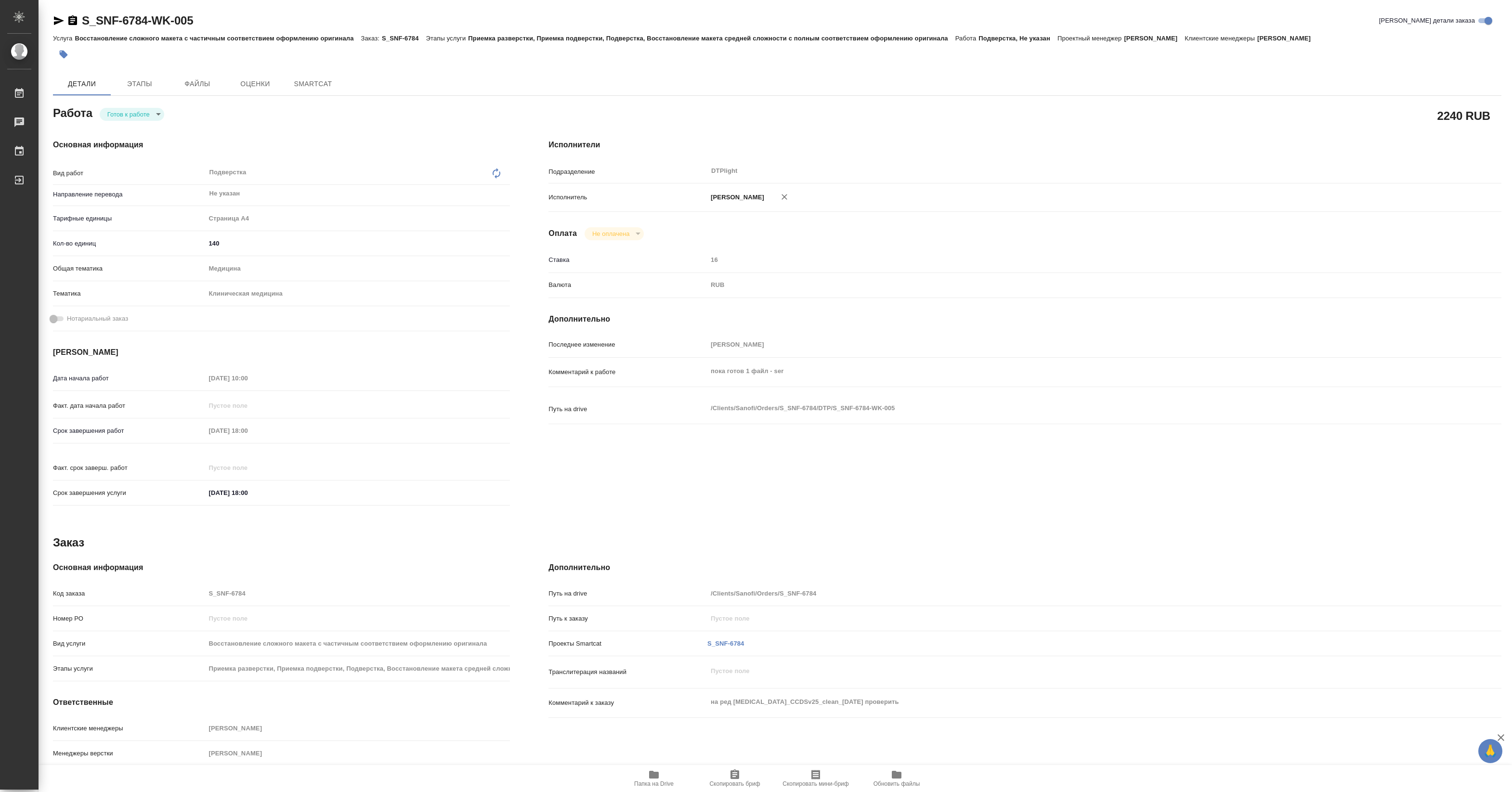
click at [135, 114] on body "🙏 .cls-1 fill:#fff; AWATERA Pankina Anna Работы Чаты График Выйти S_SNF-6784-WK…" at bounding box center [756, 396] width 1512 height 792
click at [135, 116] on button "В работе" at bounding box center [123, 114] width 32 height 11
type textarea "x"
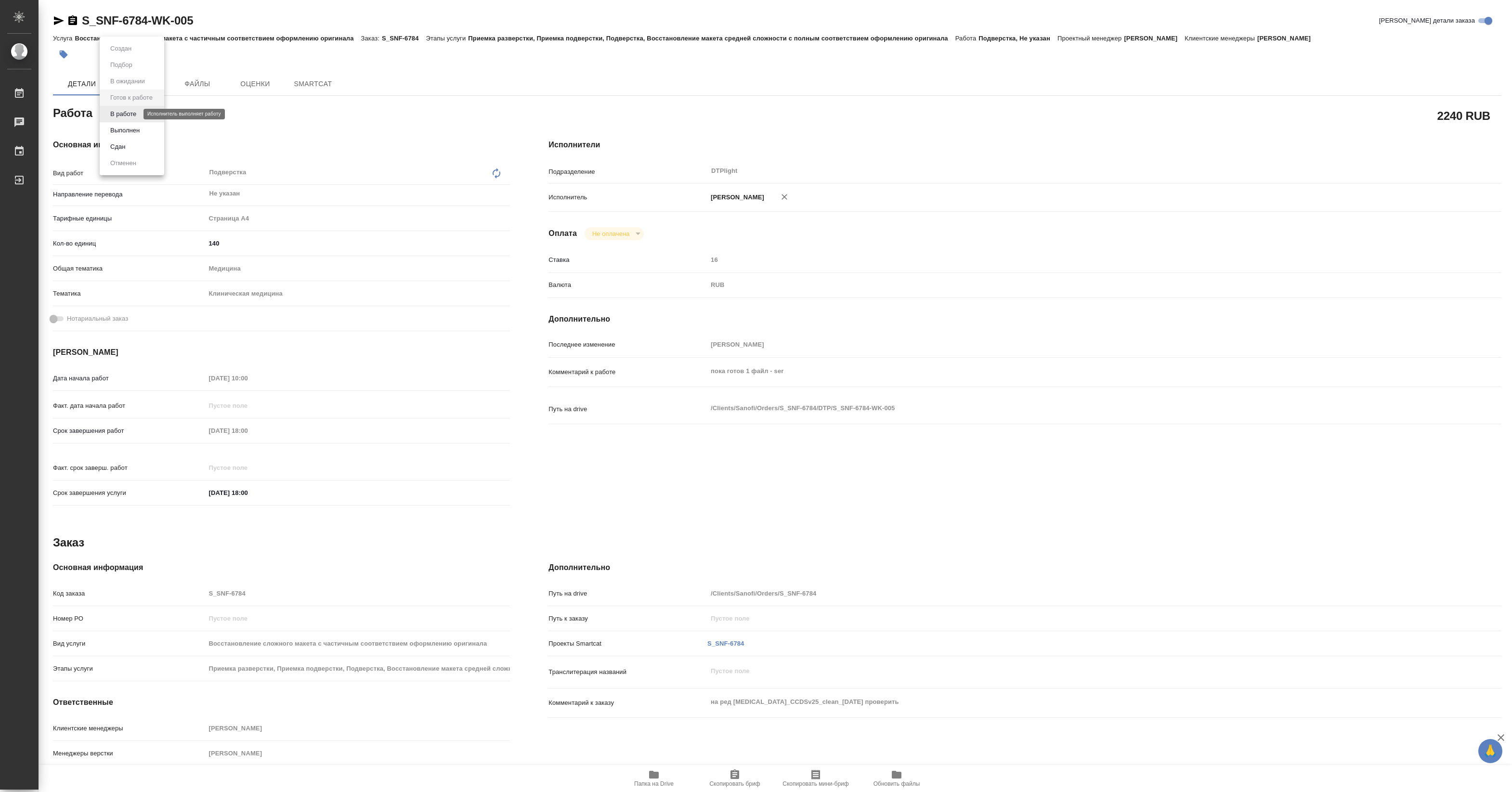
type textarea "x"
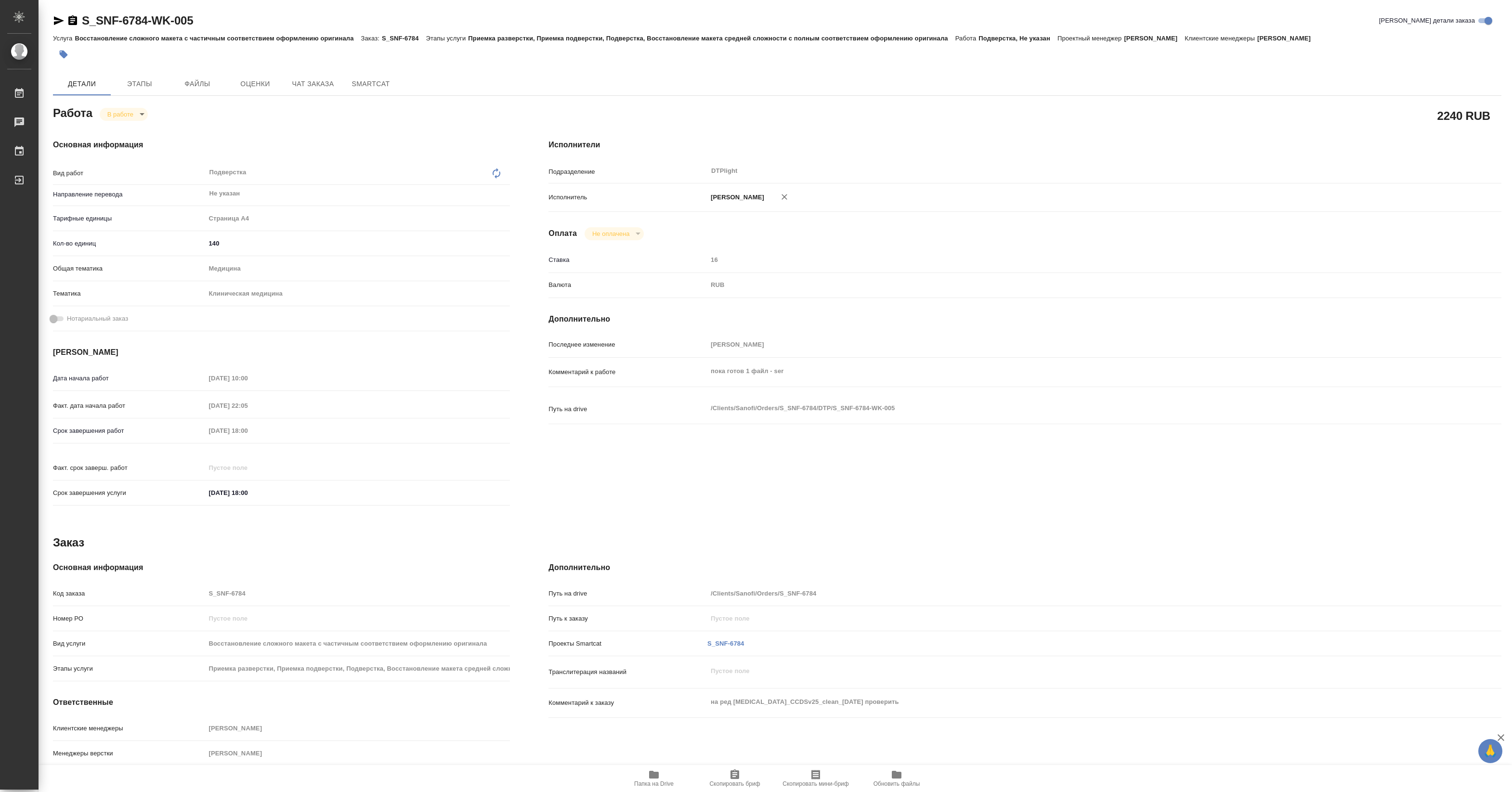
type textarea "x"
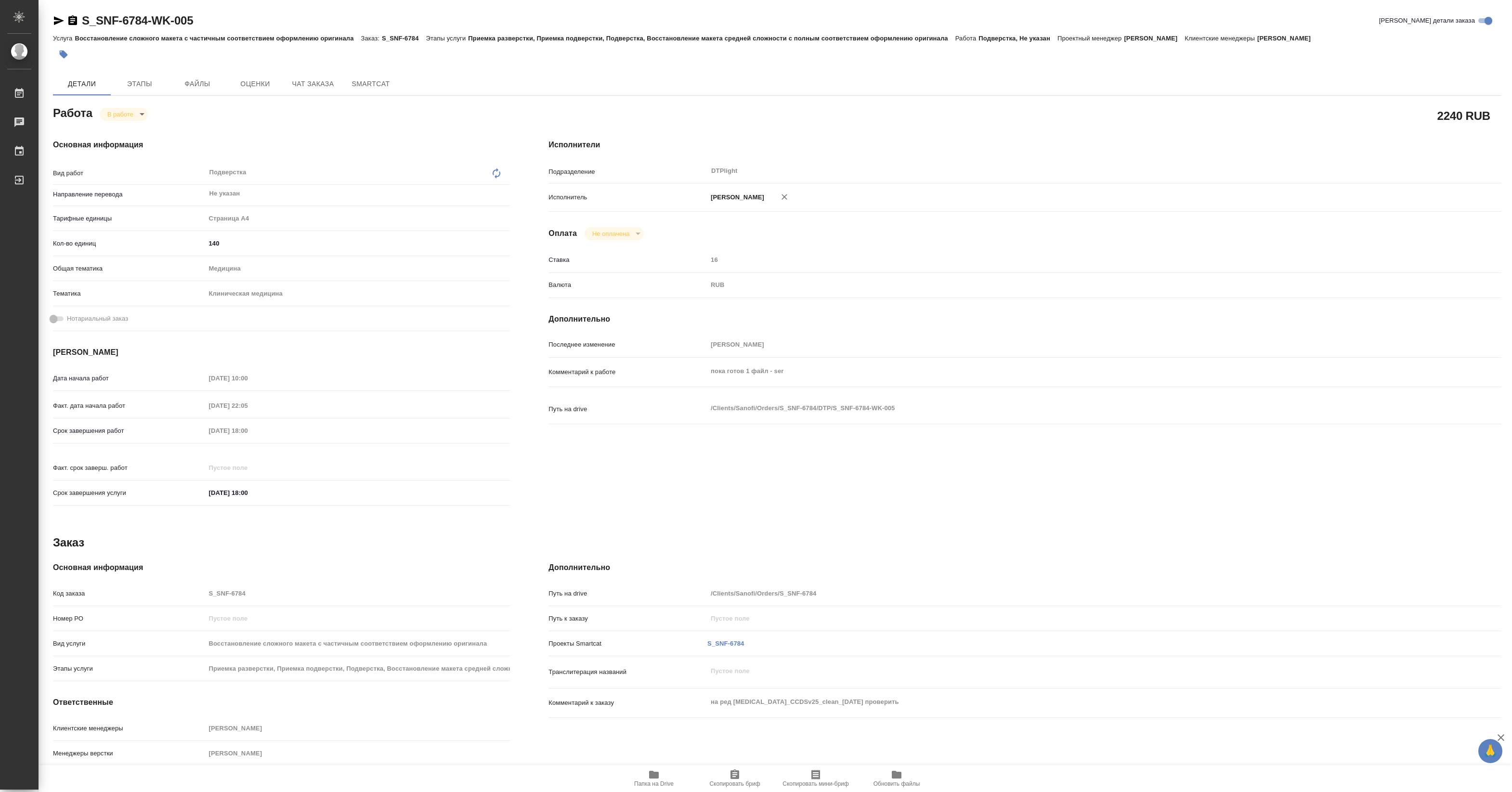
type textarea "x"
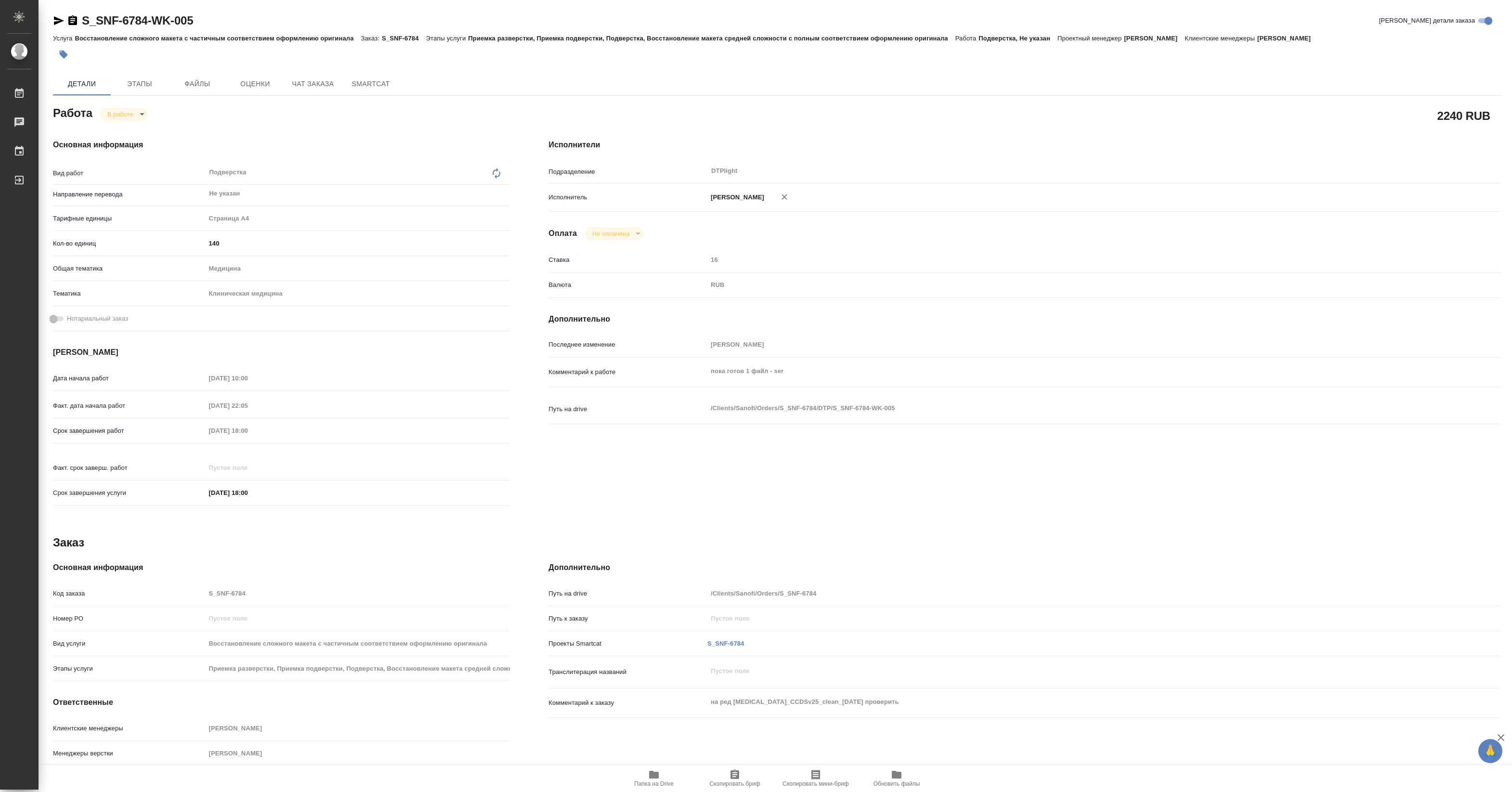
type textarea "x"
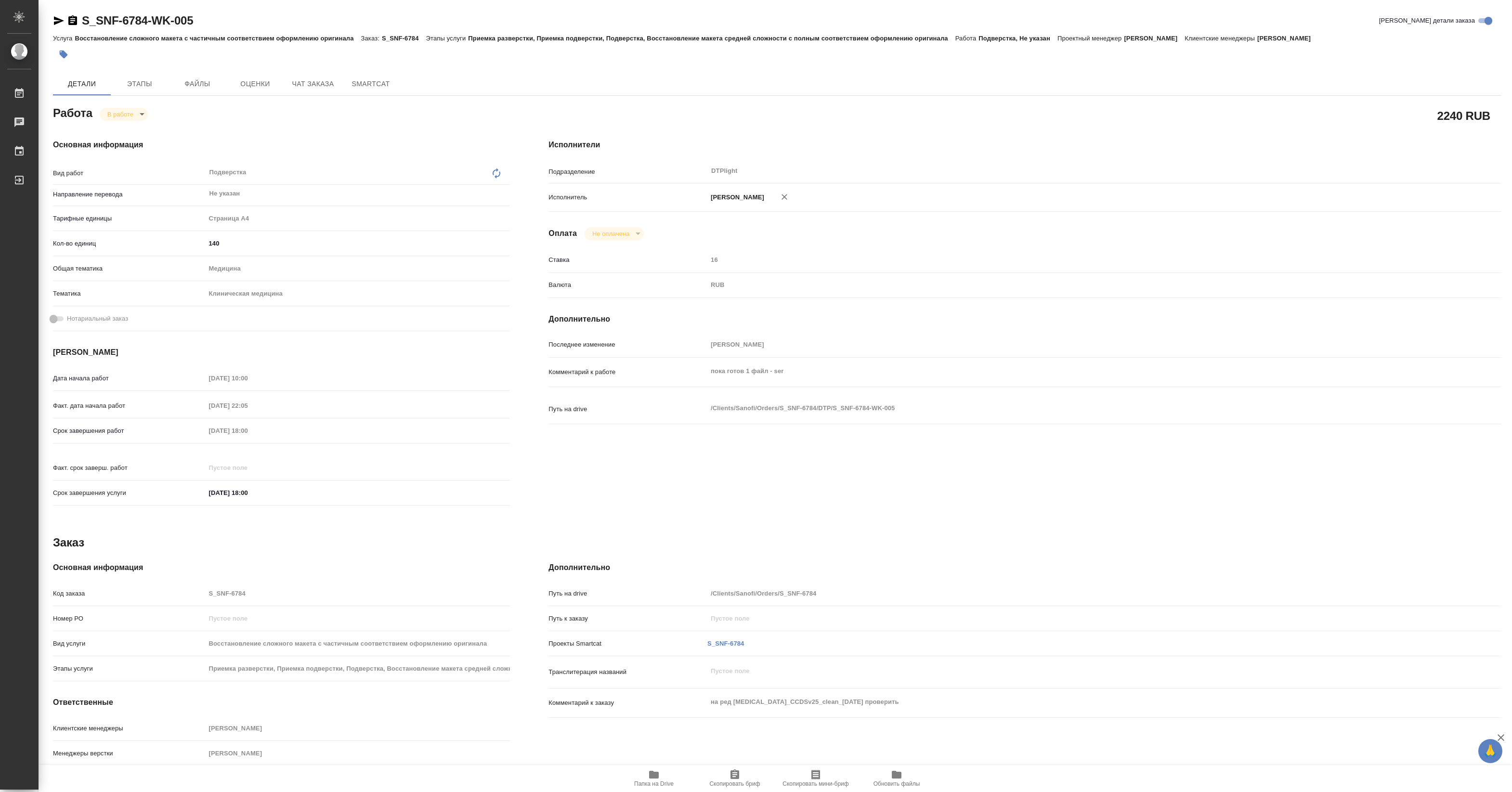
type textarea "x"
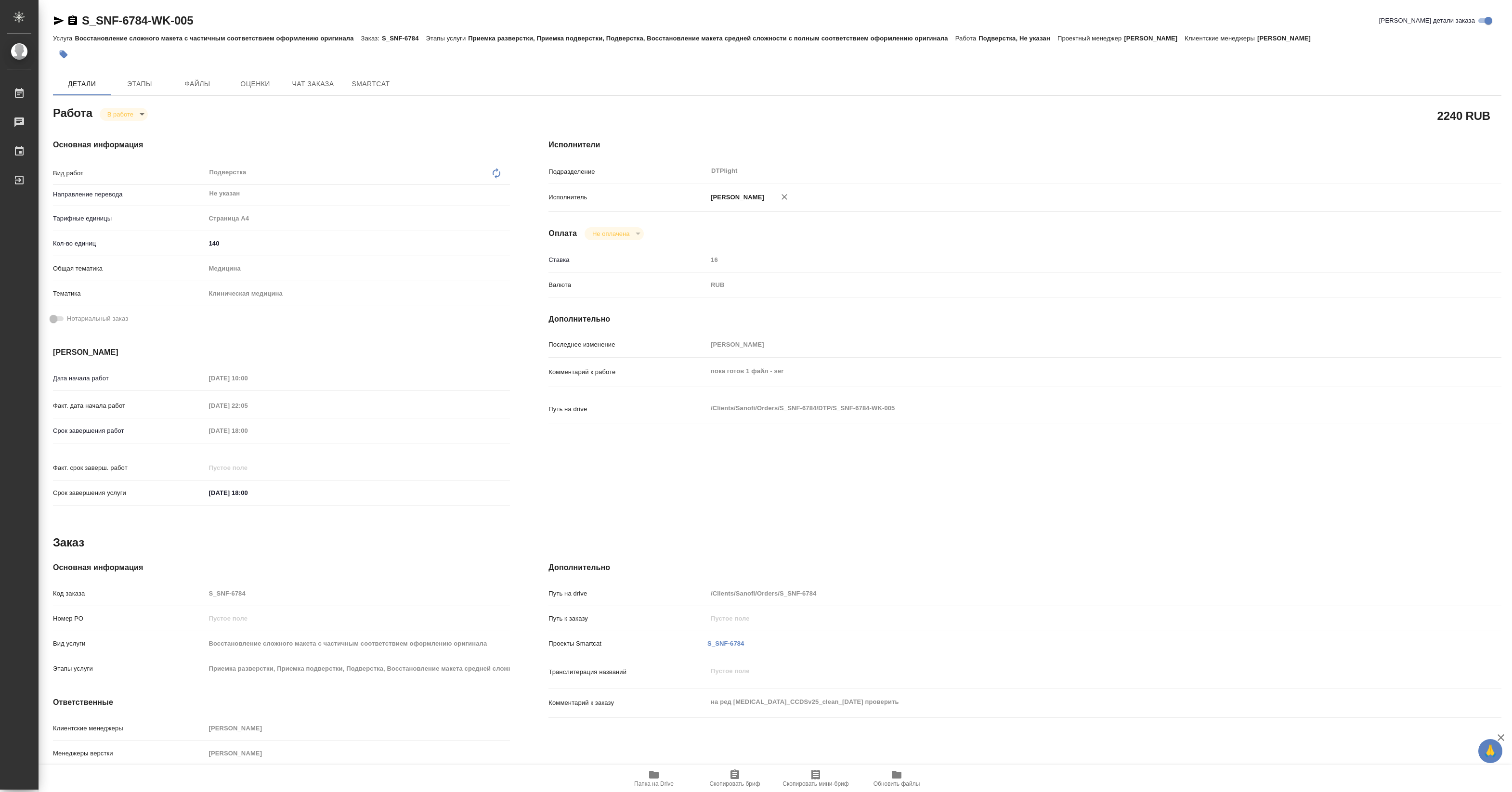
type textarea "x"
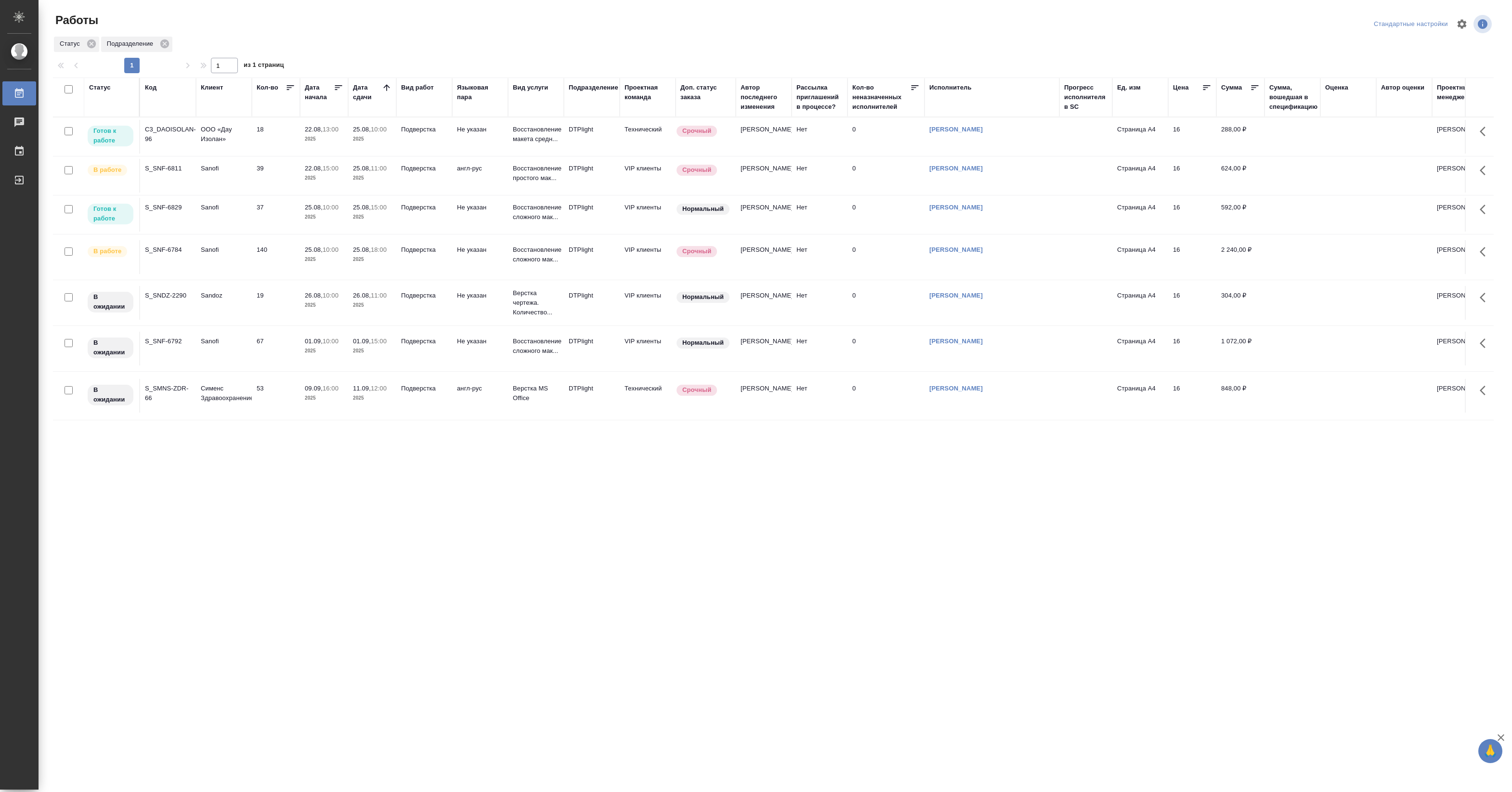
click at [264, 137] on td "18" at bounding box center [276, 136] width 48 height 33
click at [264, 137] on td "18" at bounding box center [276, 136] width 48 height 33
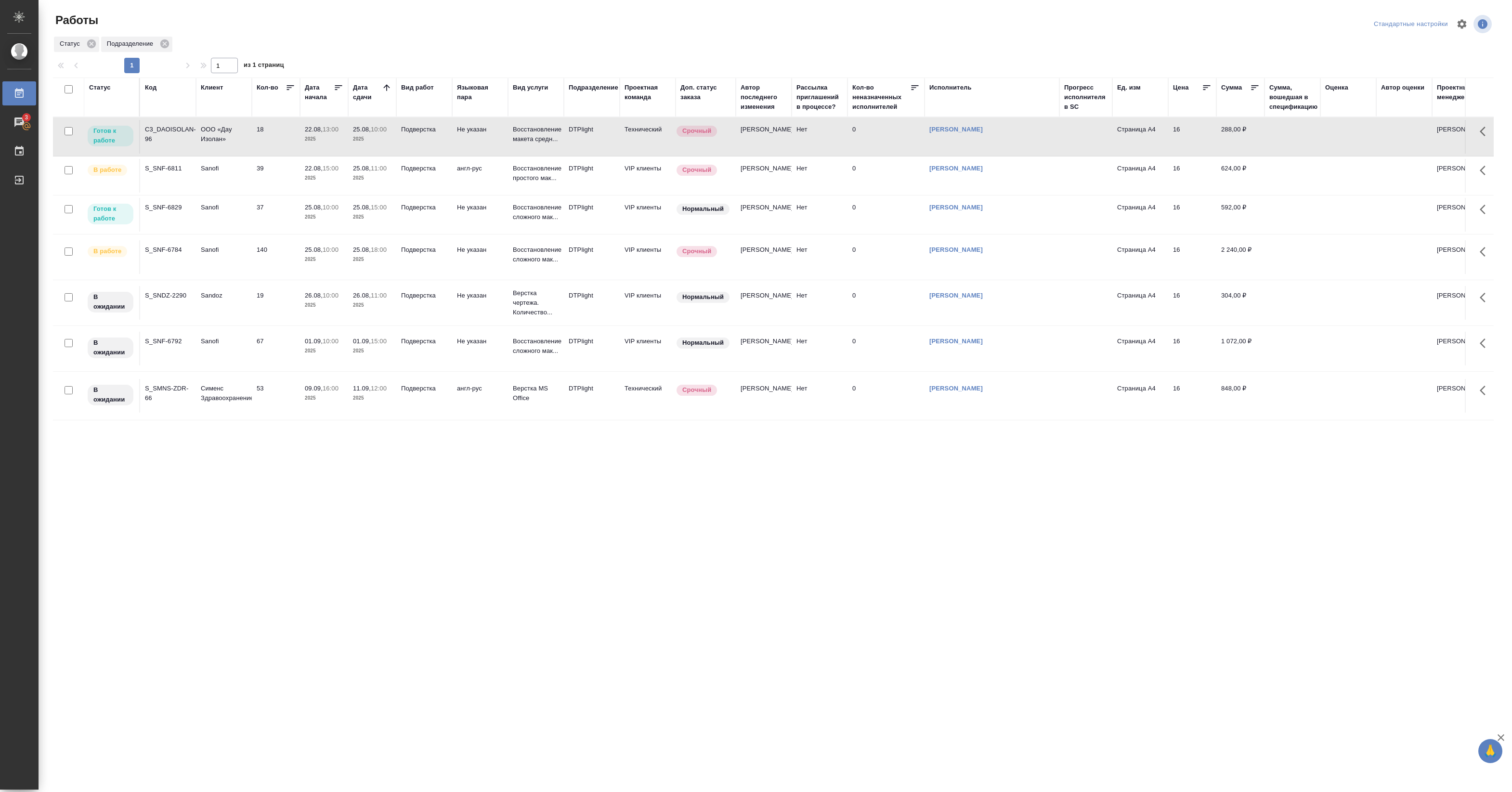
click at [264, 146] on td "18" at bounding box center [276, 136] width 48 height 33
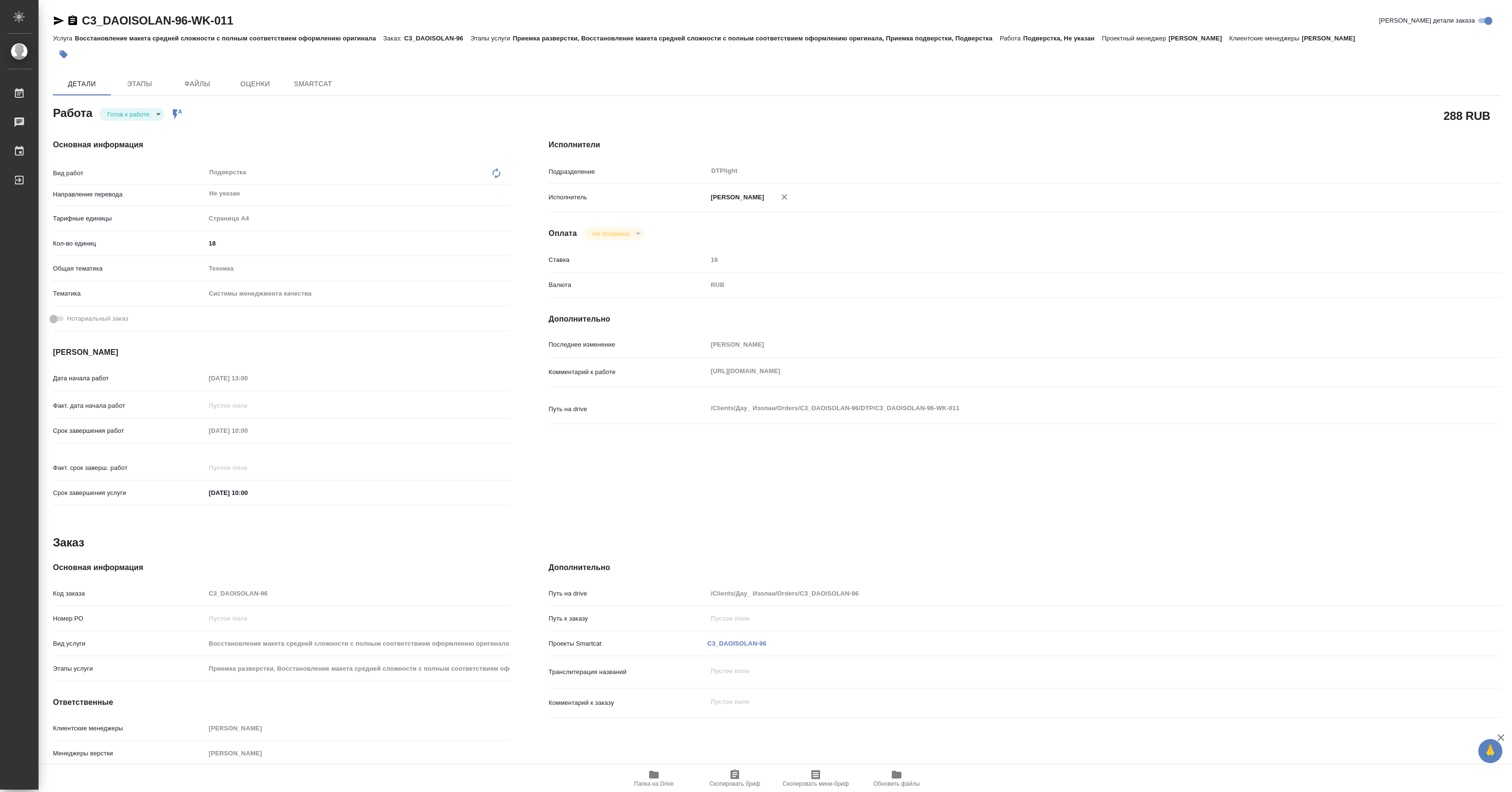
type textarea "x"
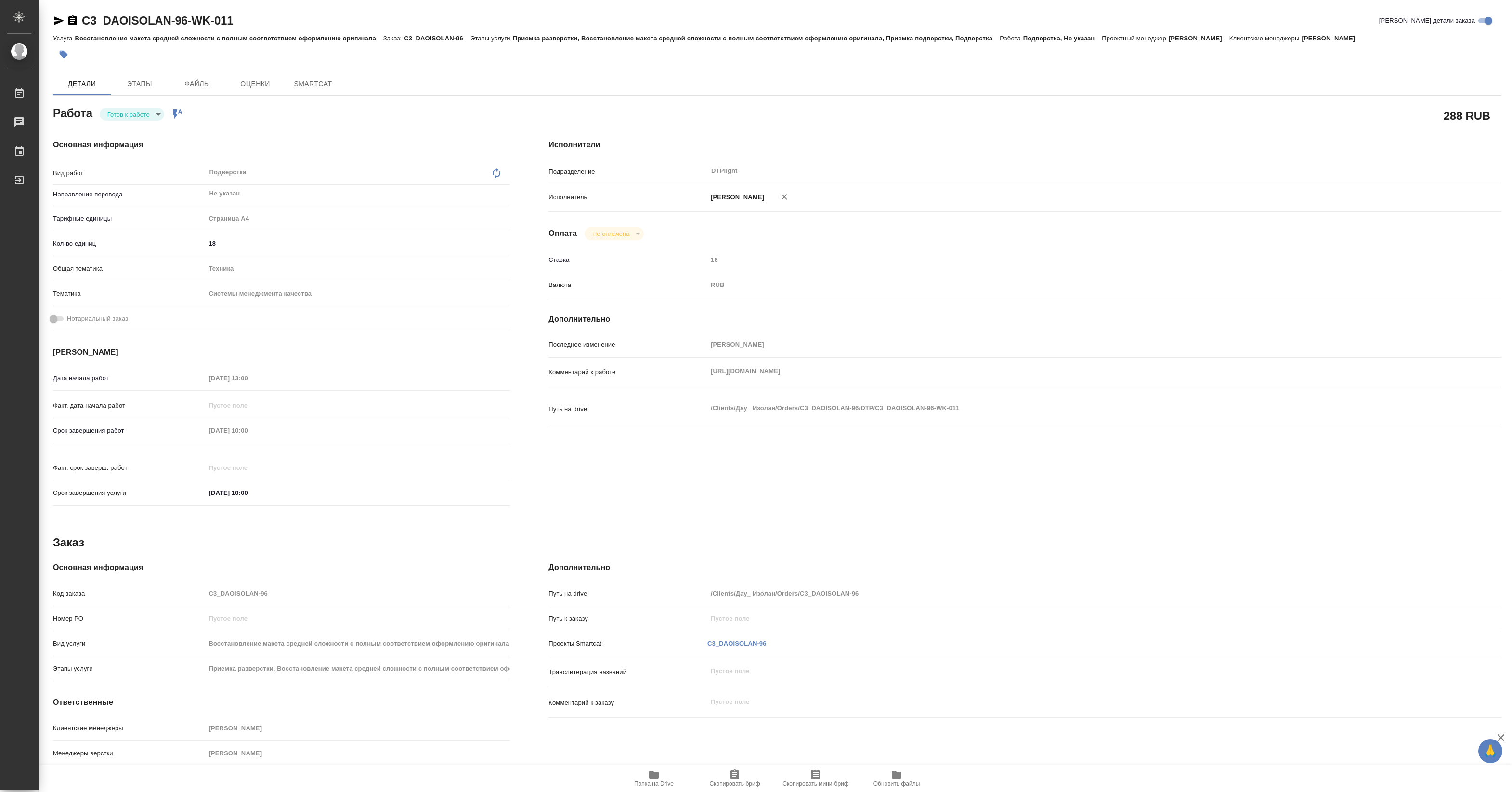
type textarea "x"
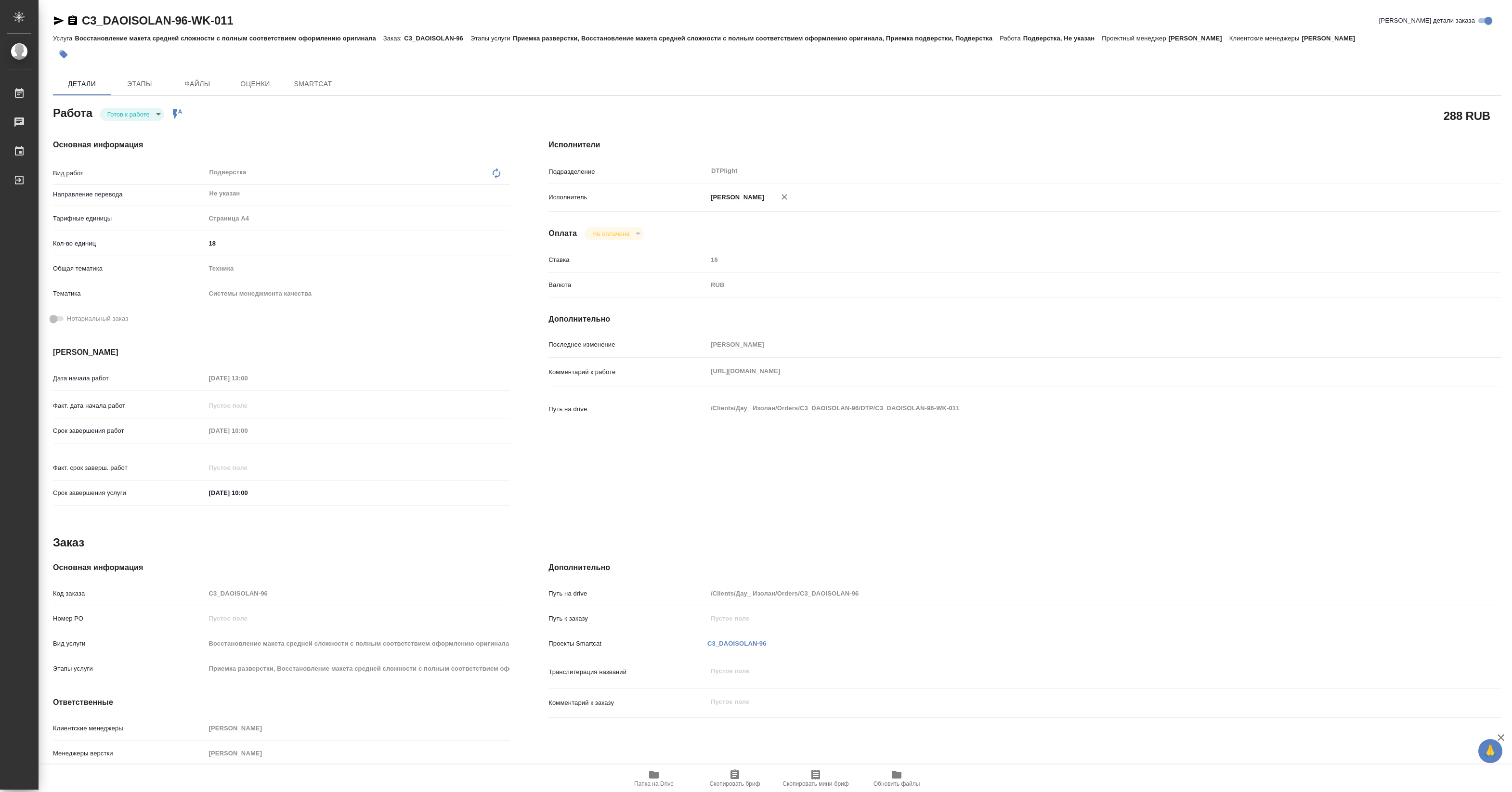
type textarea "x"
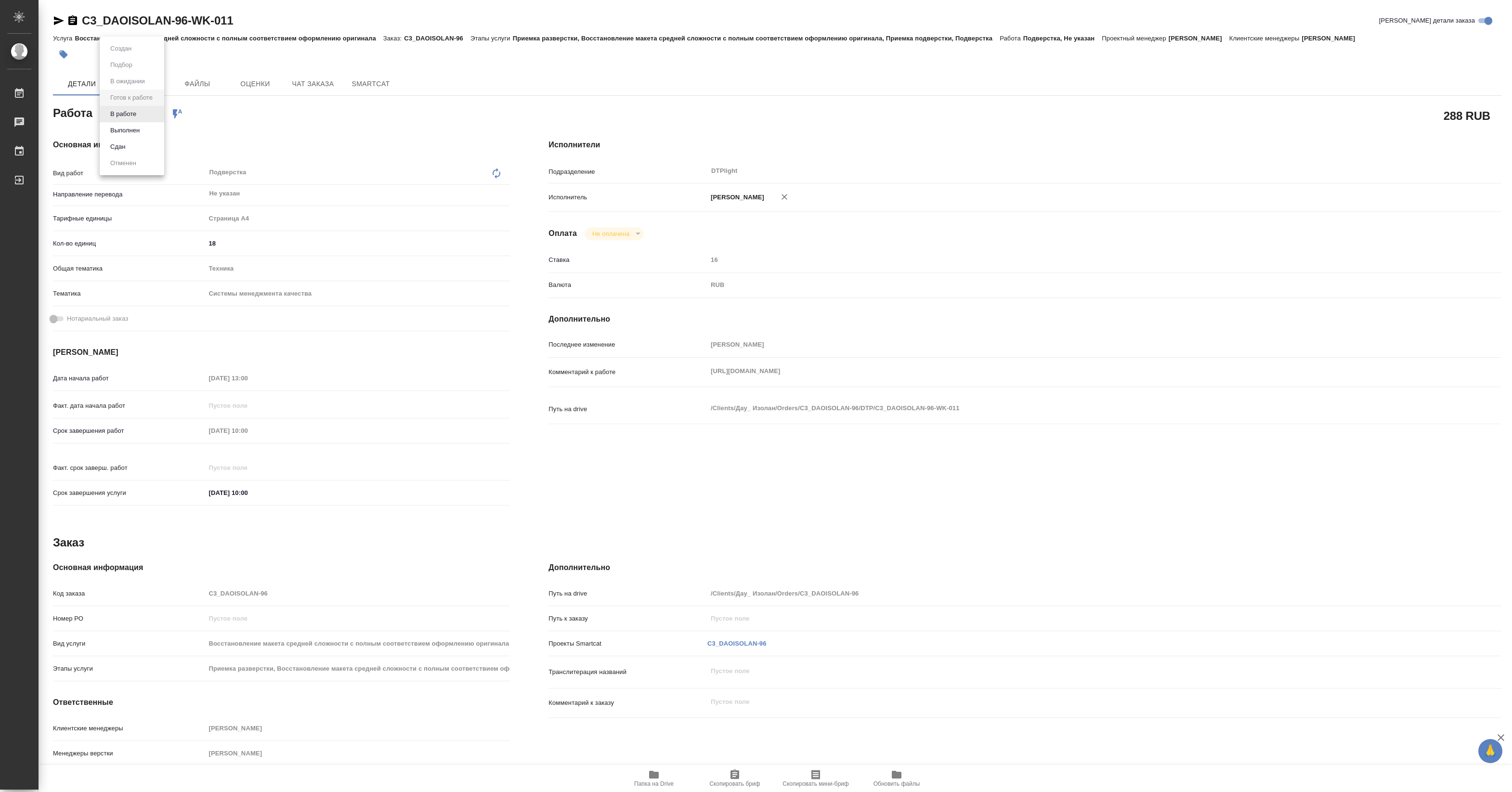
click at [146, 112] on body "🙏 .cls-1 fill:#fff; AWATERA [PERSON_NAME] Чаты График Выйти C3_DAOISOLAN-96-WK-…" at bounding box center [756, 396] width 1512 height 792
click at [143, 112] on li "В работе" at bounding box center [132, 114] width 65 height 16
type textarea "x"
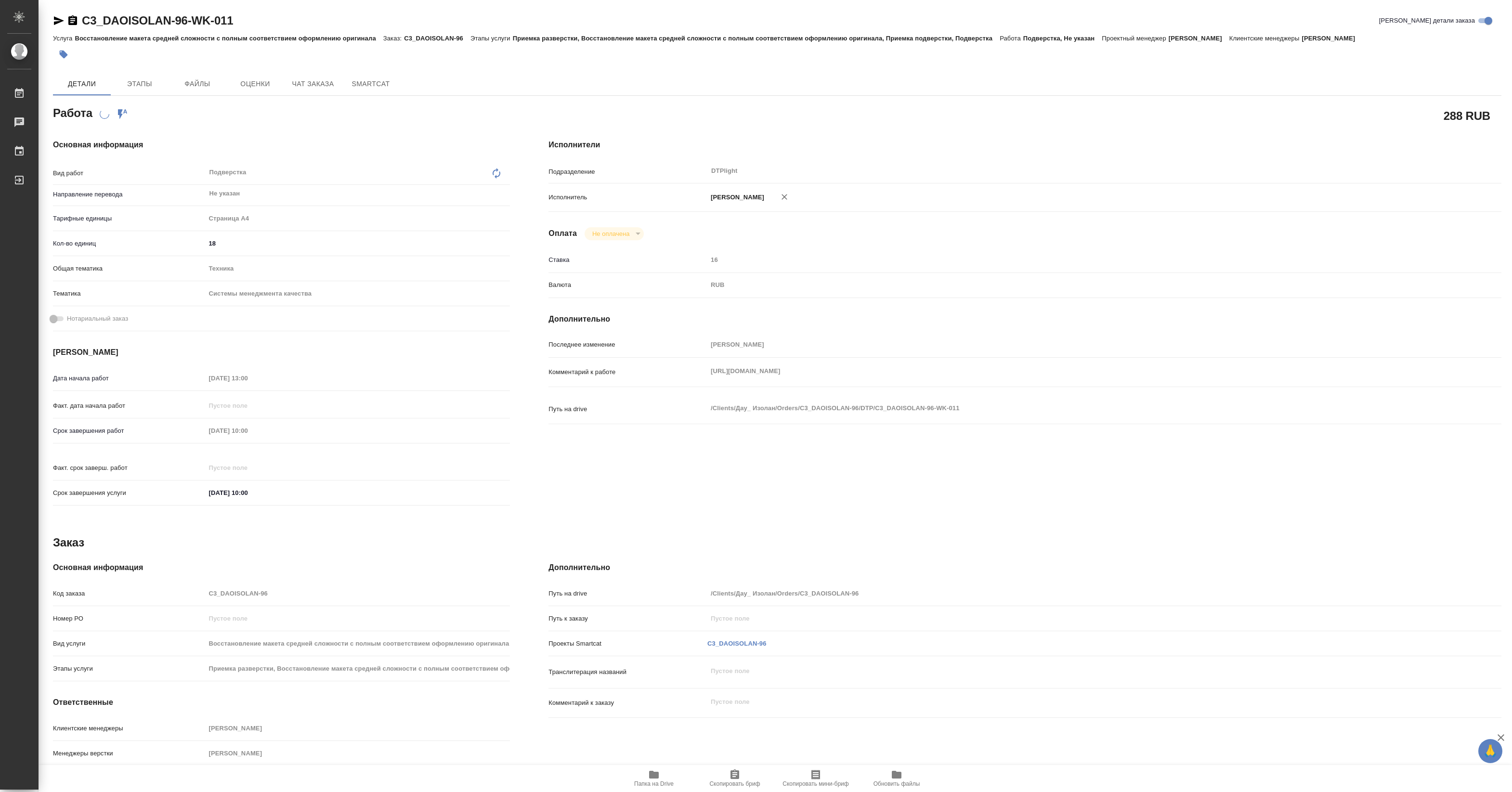
type textarea "x"
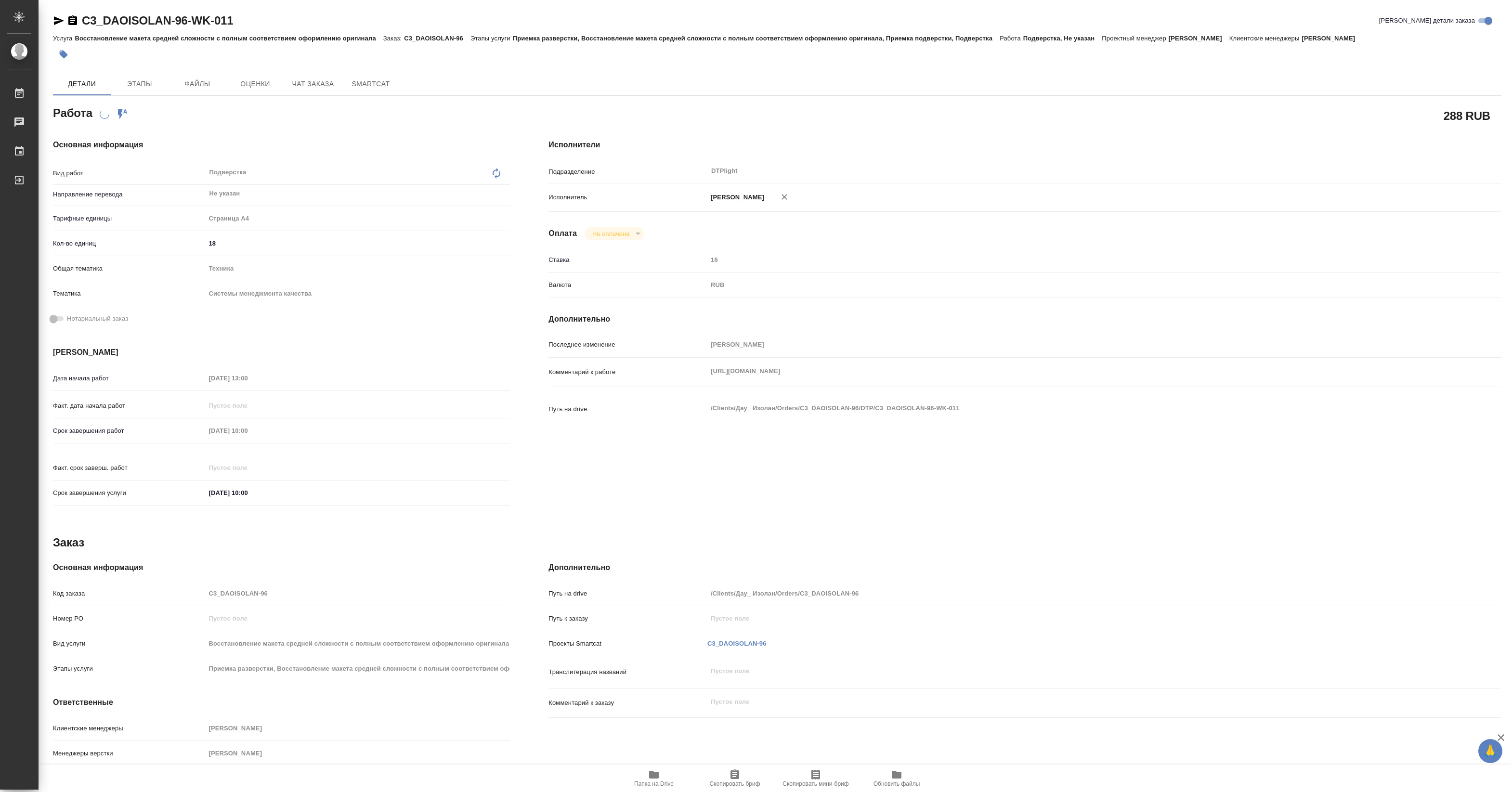
type textarea "x"
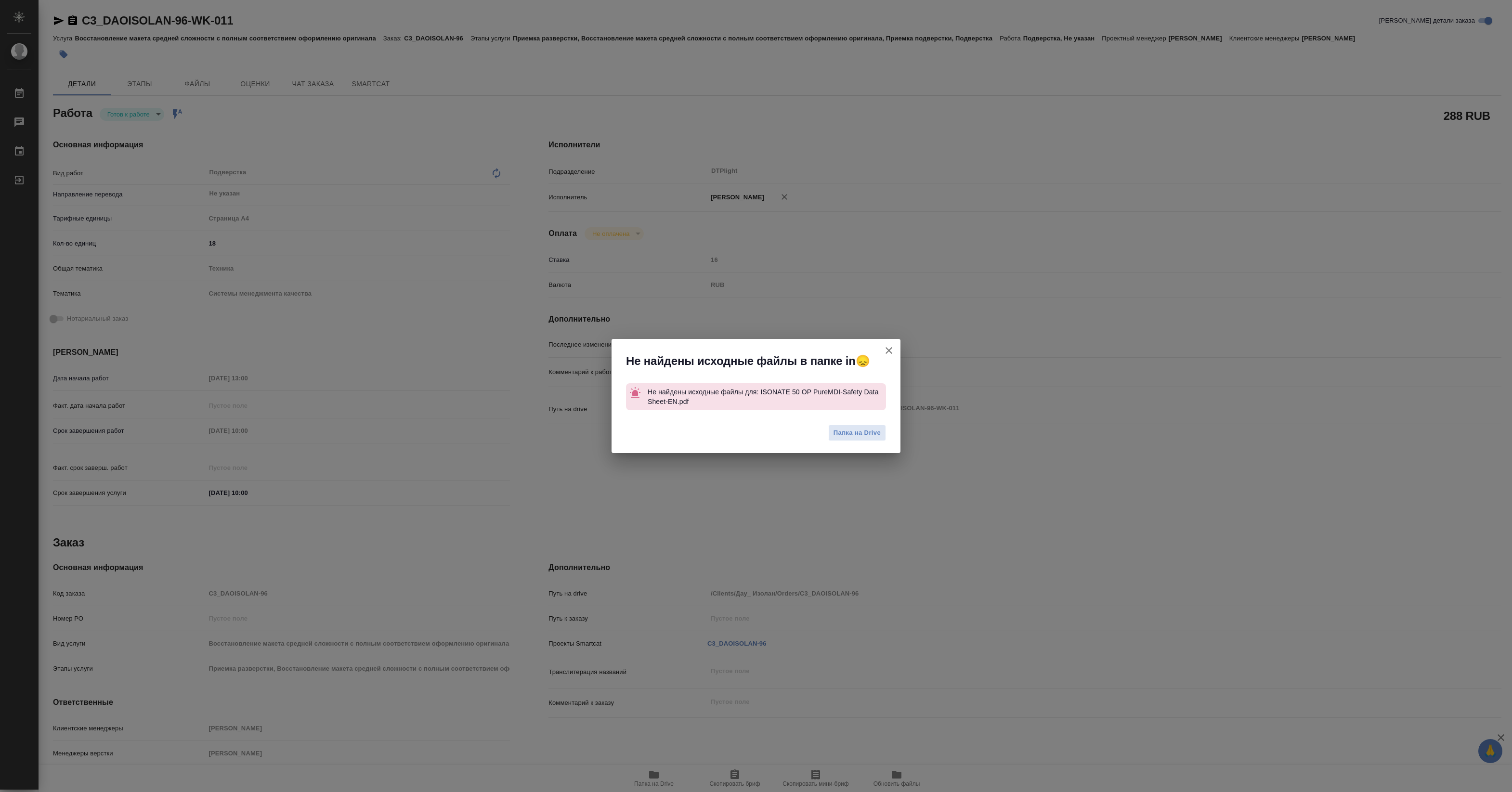
type textarea "x"
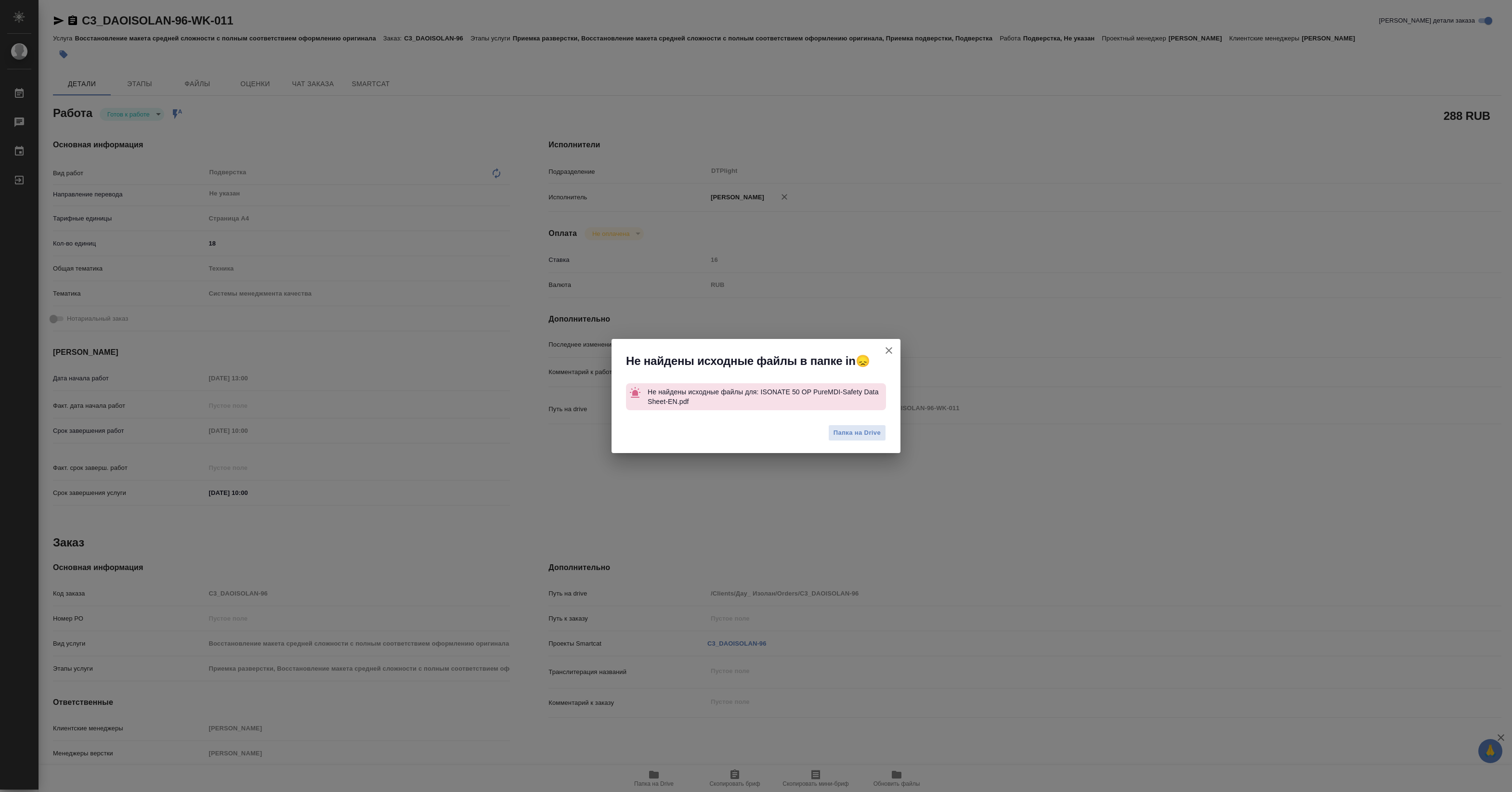
type textarea "x"
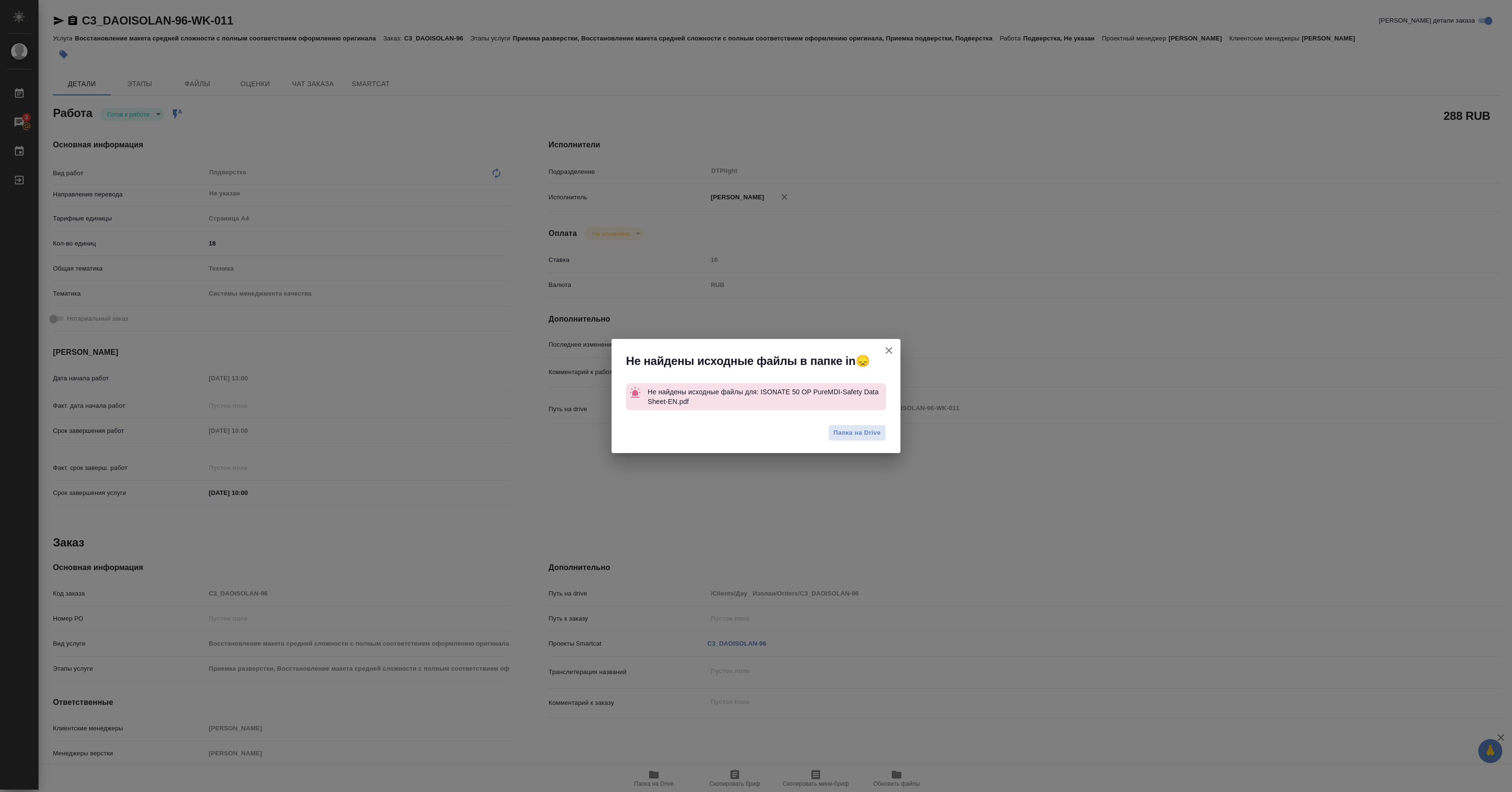
type textarea "x"
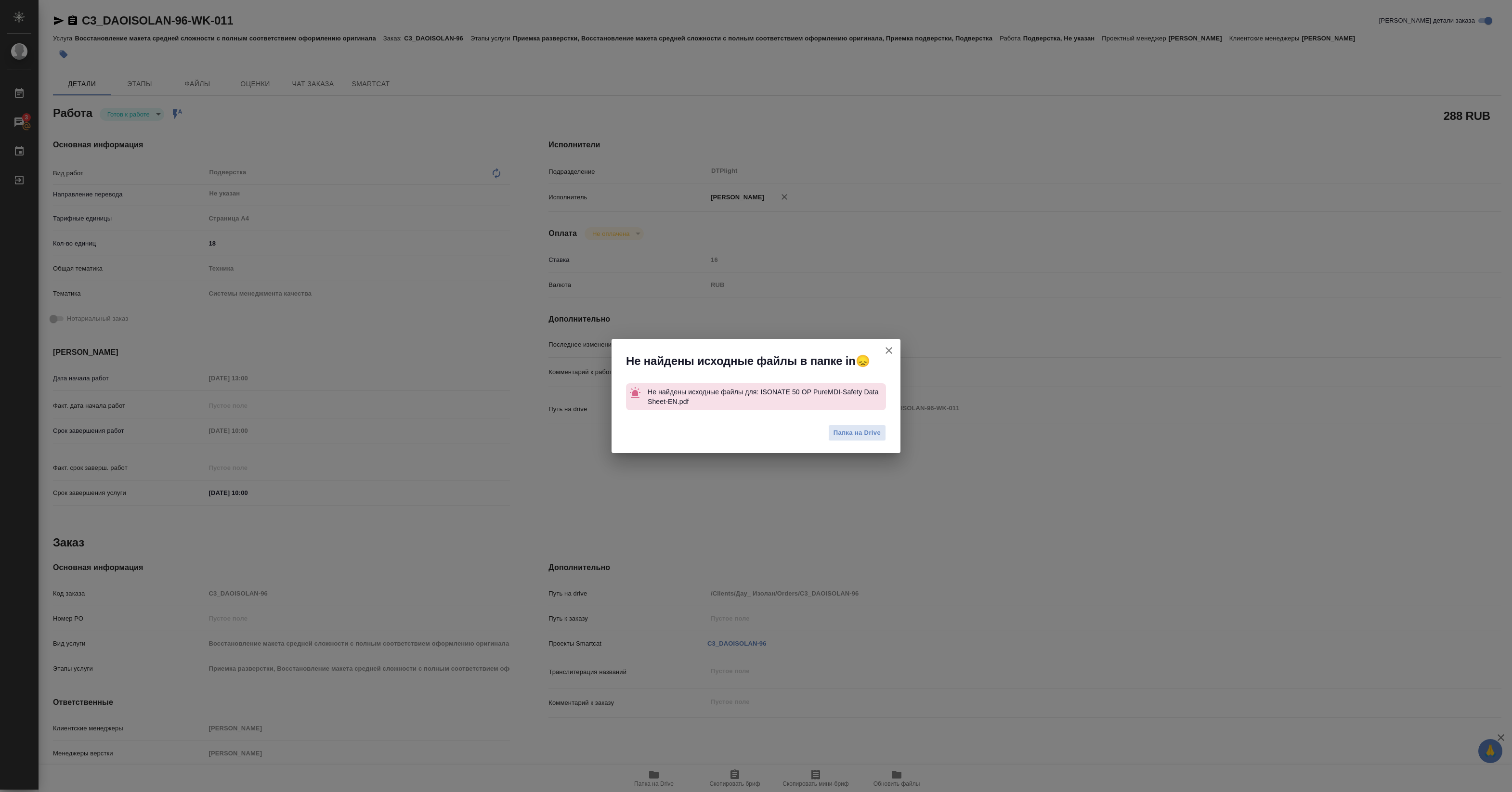
click at [884, 350] on icon "button" at bounding box center [889, 350] width 12 height 12
type textarea "x"
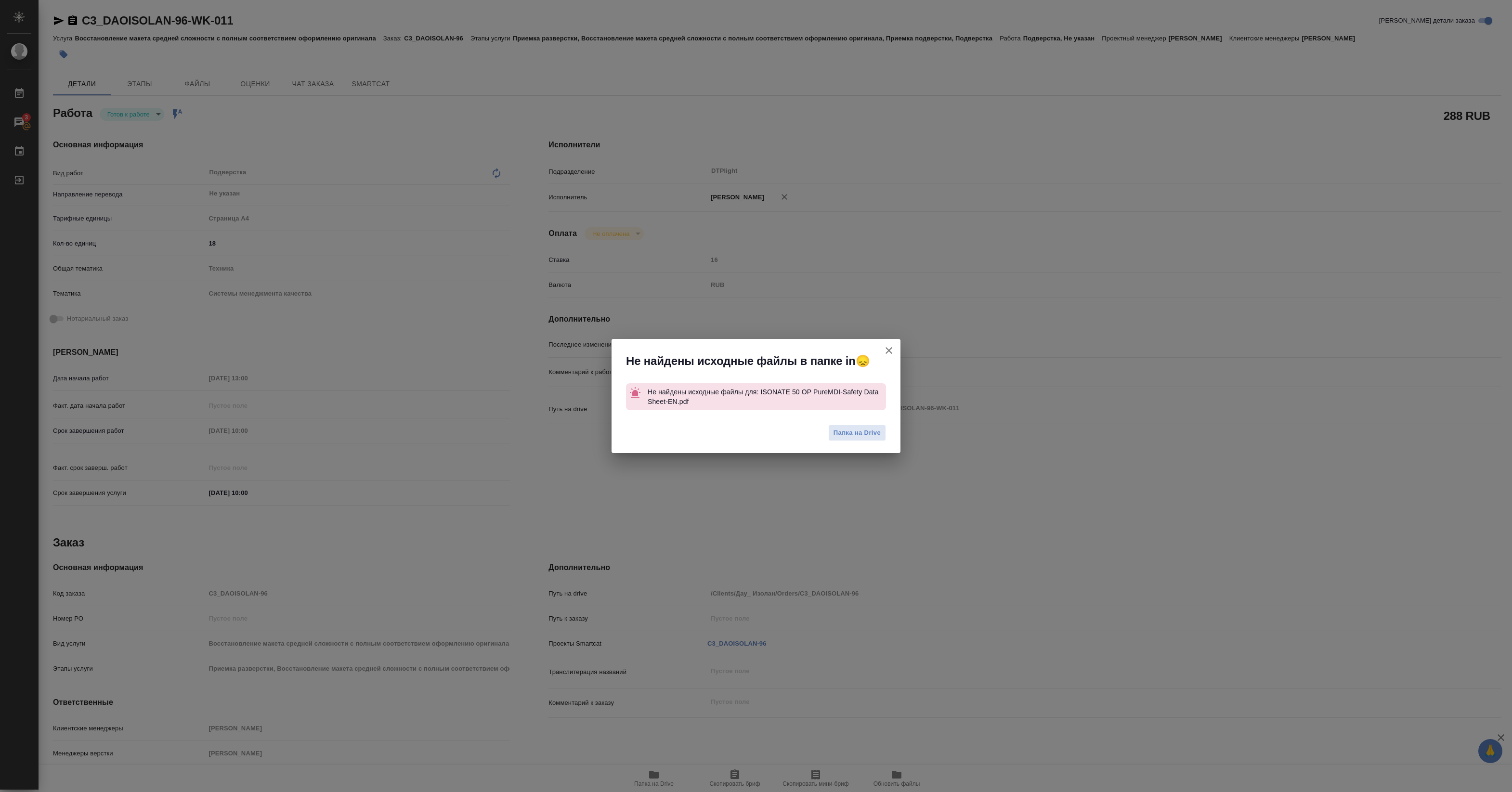
type textarea "x"
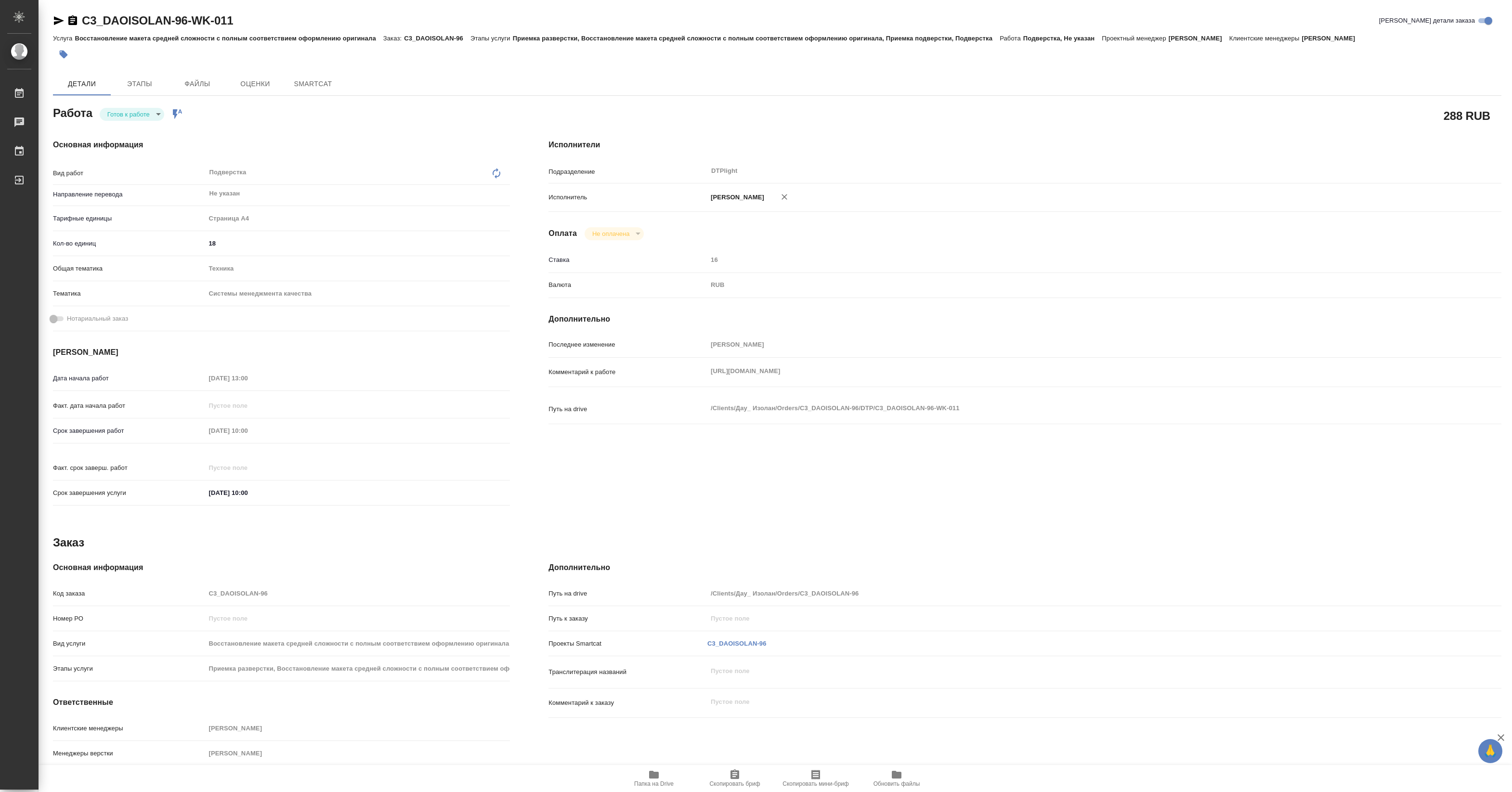
type textarea "x"
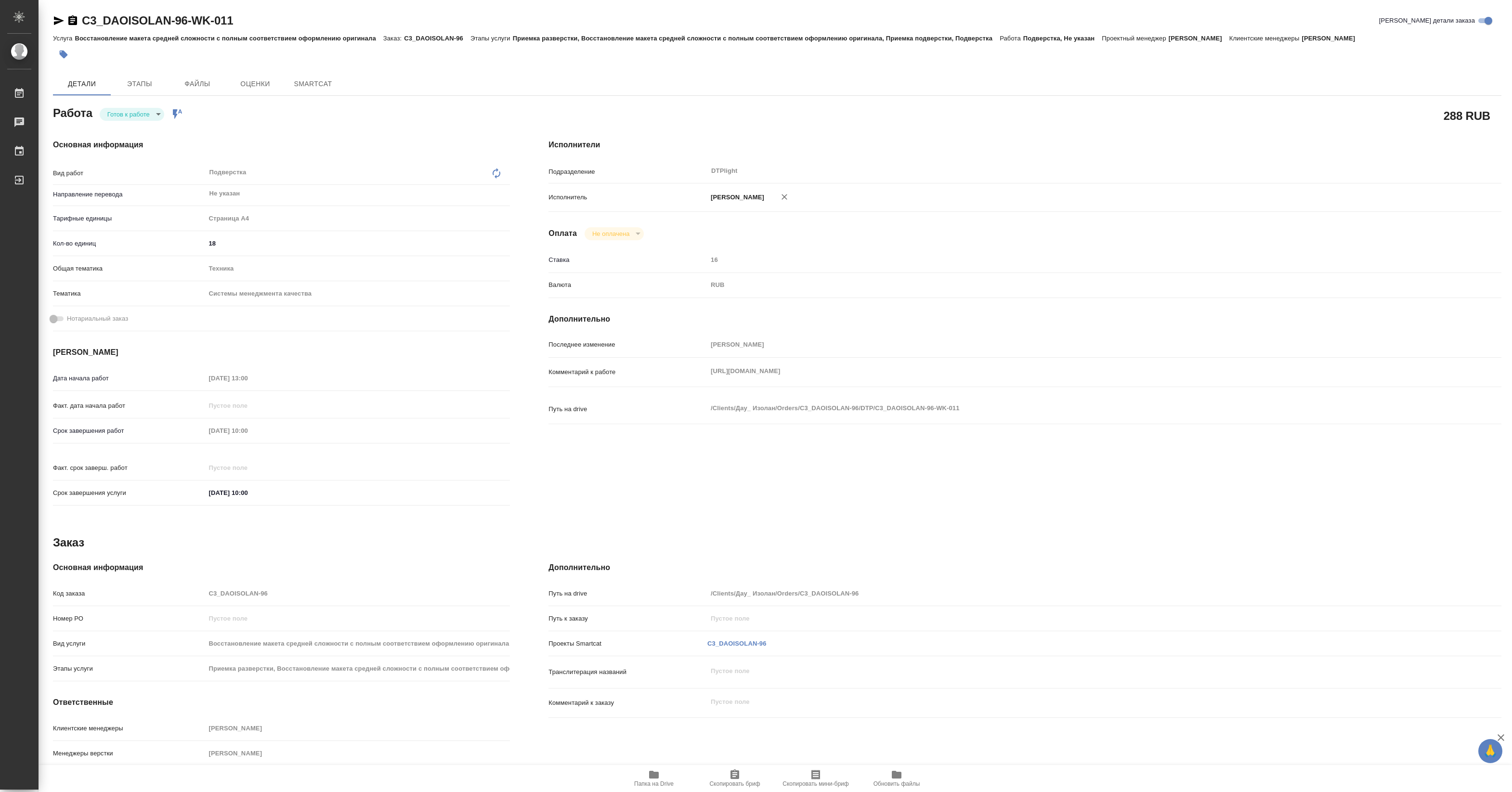
type textarea "x"
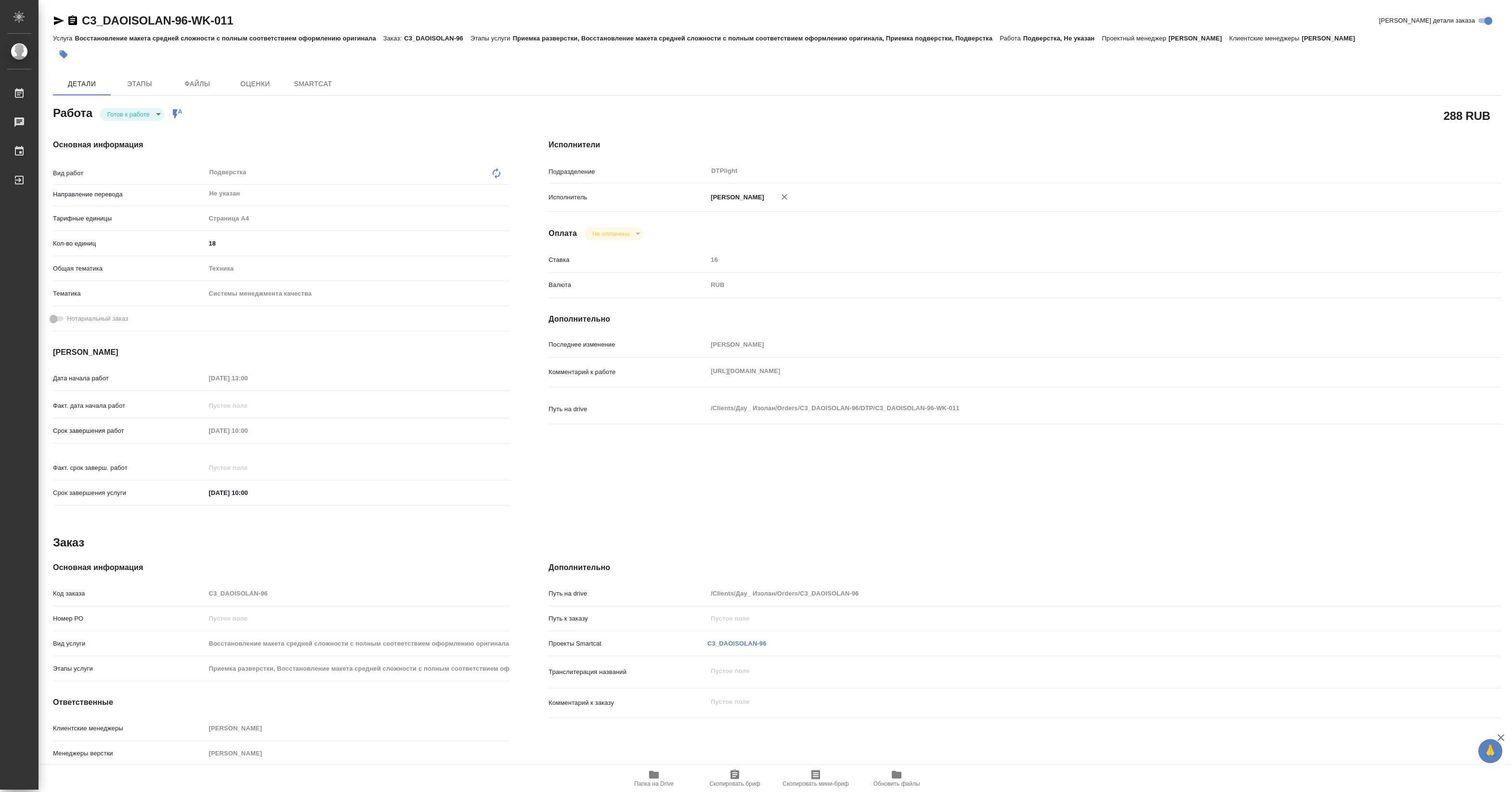
type textarea "x"
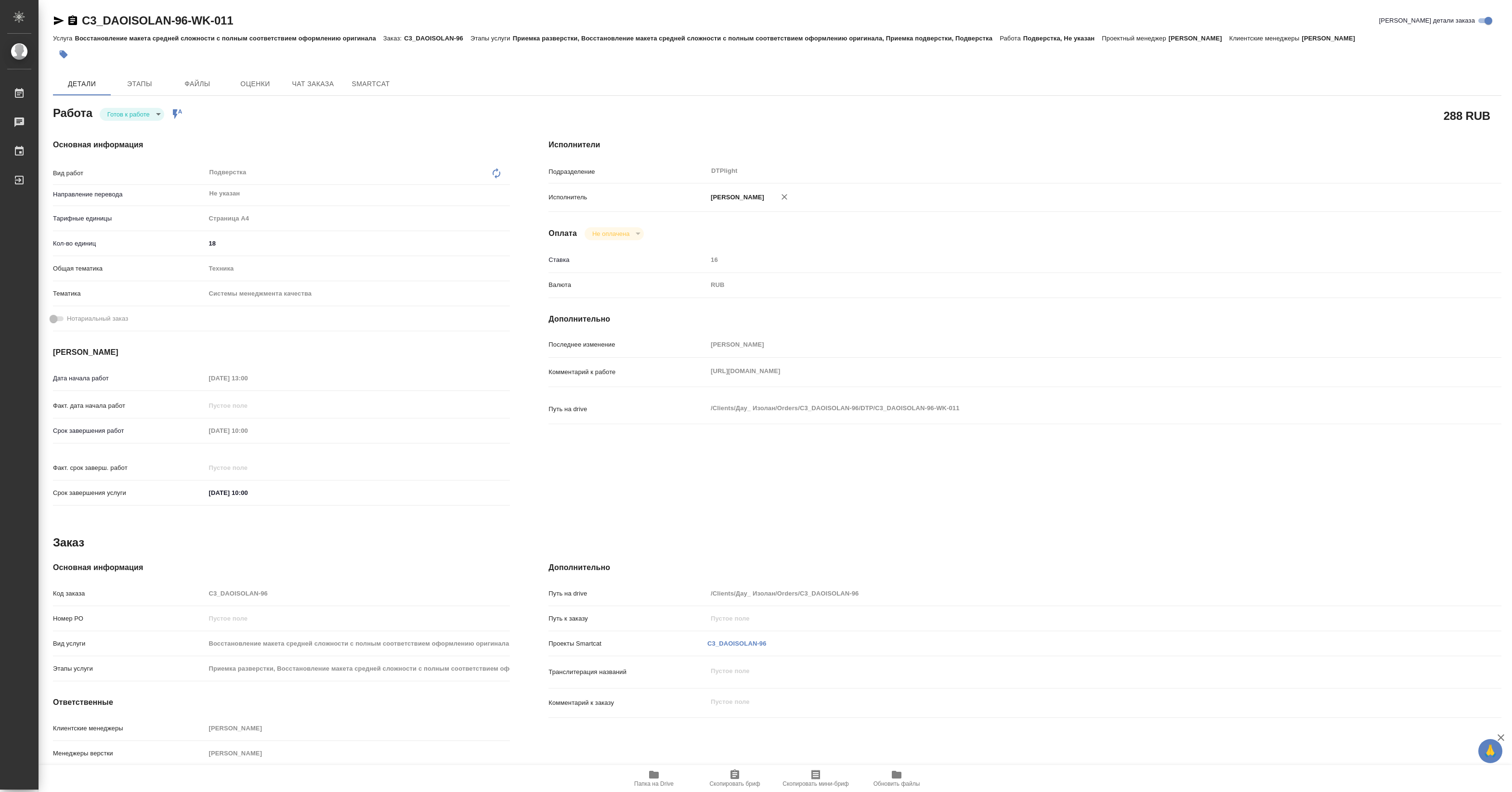
type textarea "x"
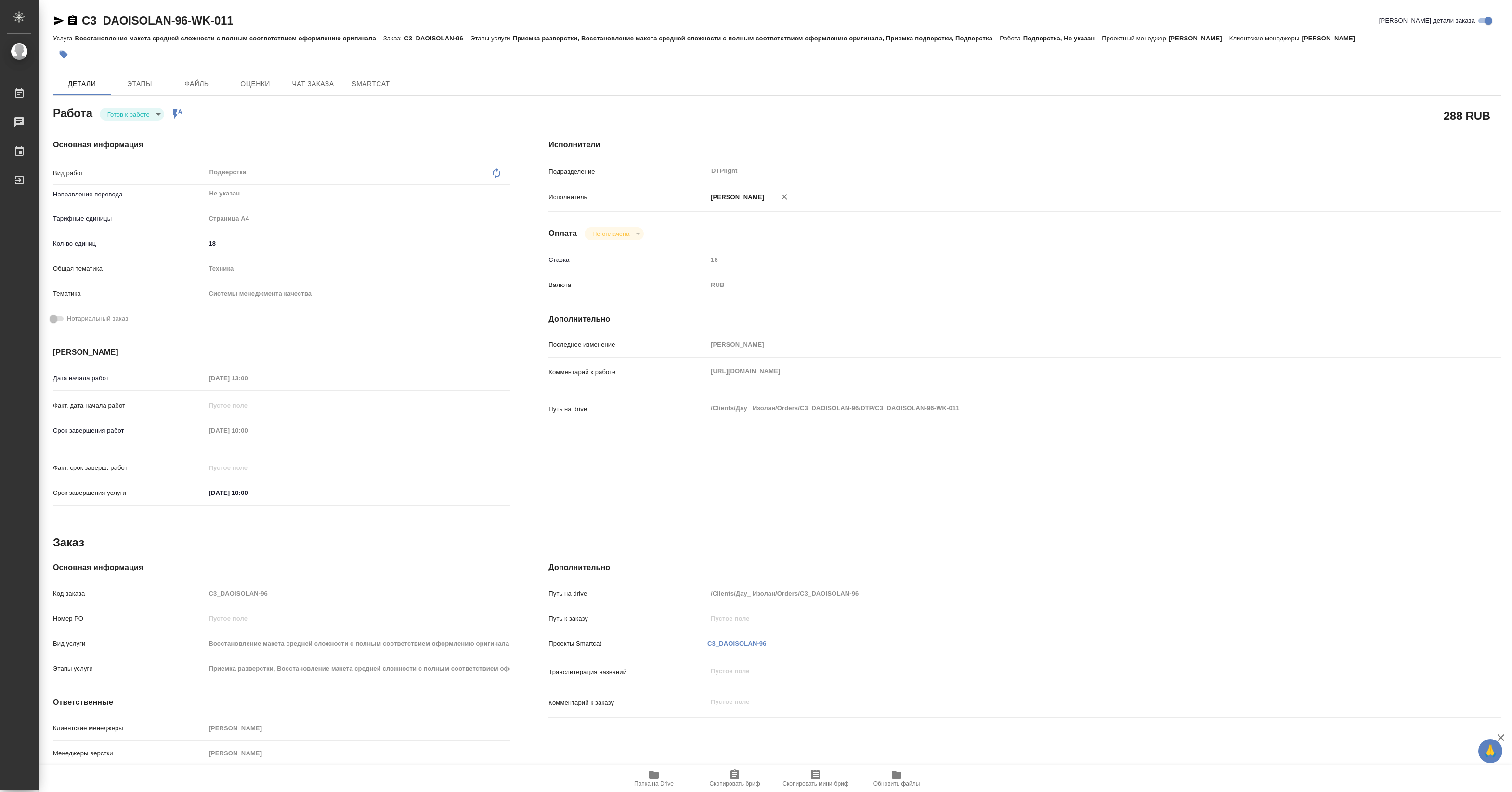
click at [899, 383] on div "Комментарий к работе https://drive.awatera.com/s/YDtQTEmcma3MGya x" at bounding box center [1025, 372] width 953 height 21
type textarea "x"
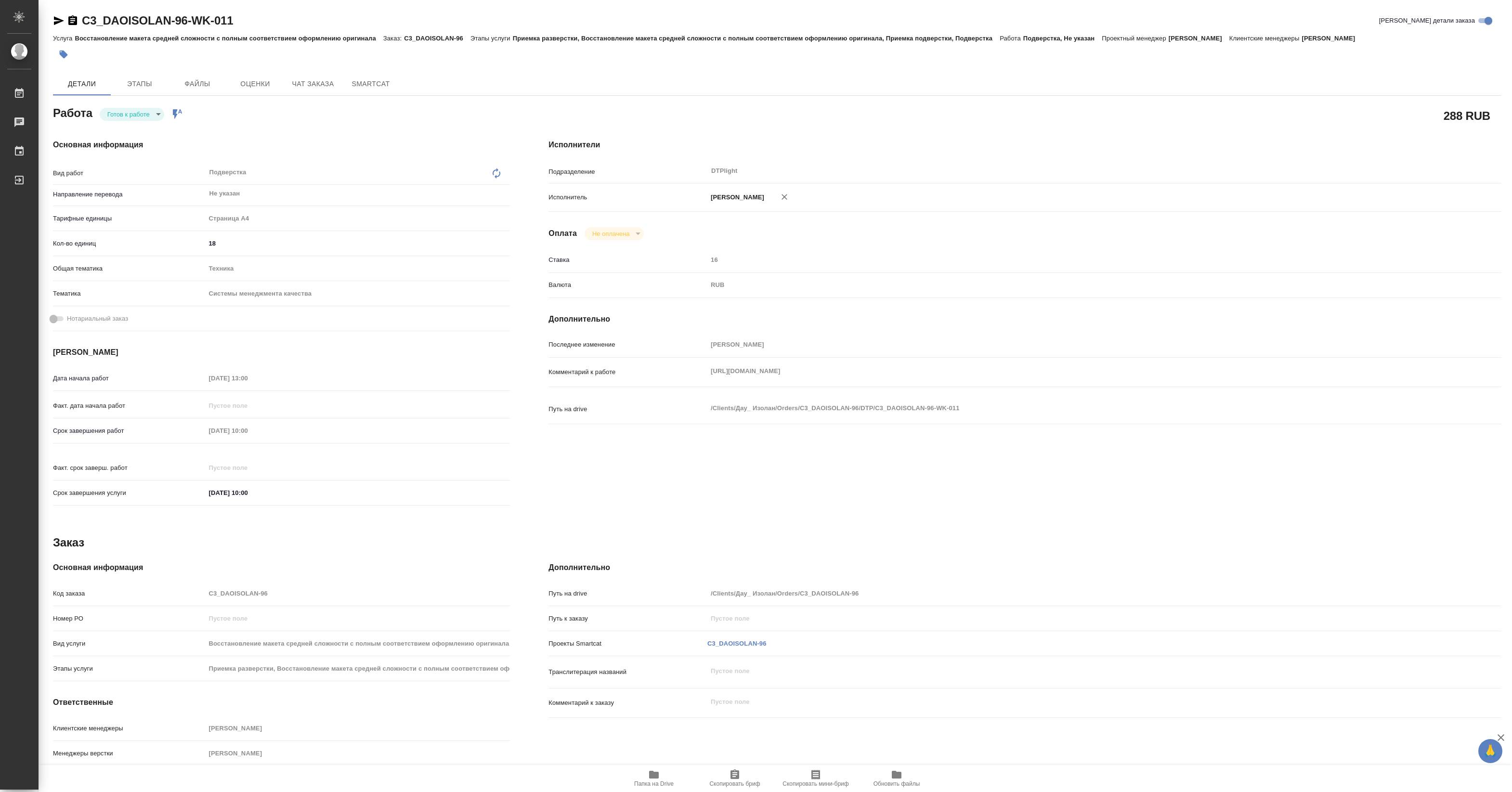
type textarea "x"
drag, startPoint x: 709, startPoint y: 384, endPoint x: 698, endPoint y: 371, distance: 17.0
click at [698, 371] on div "Комментарий к работе https://drive.awatera.com/s/YDtQTEmcma3MGya x" at bounding box center [1025, 372] width 953 height 21
click at [658, 774] on icon "button" at bounding box center [654, 774] width 9 height 8
